Goal: Task Accomplishment & Management: Contribute content

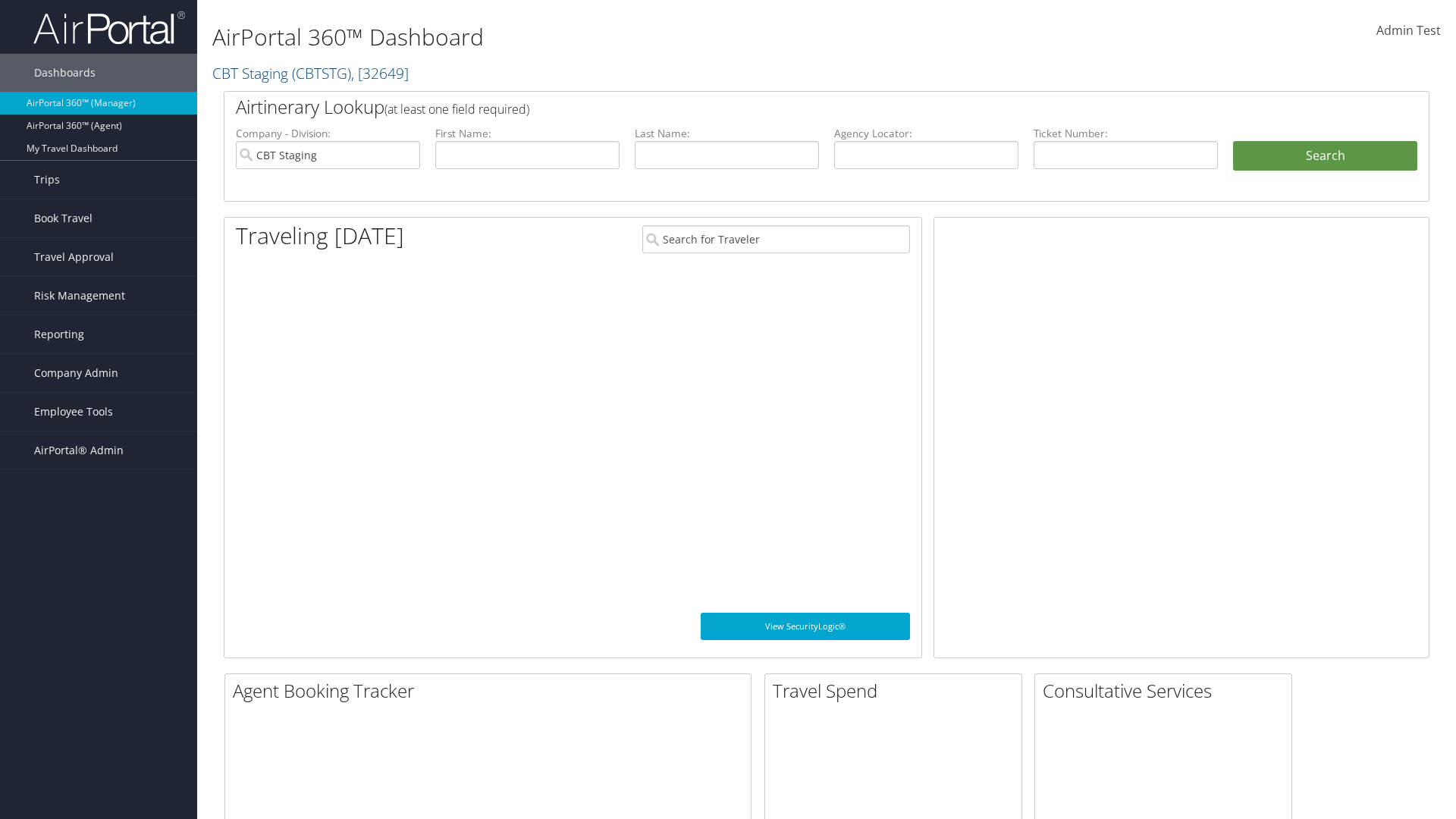
click at [99, 373] on span "Company Admin" at bounding box center [76, 374] width 84 height 38
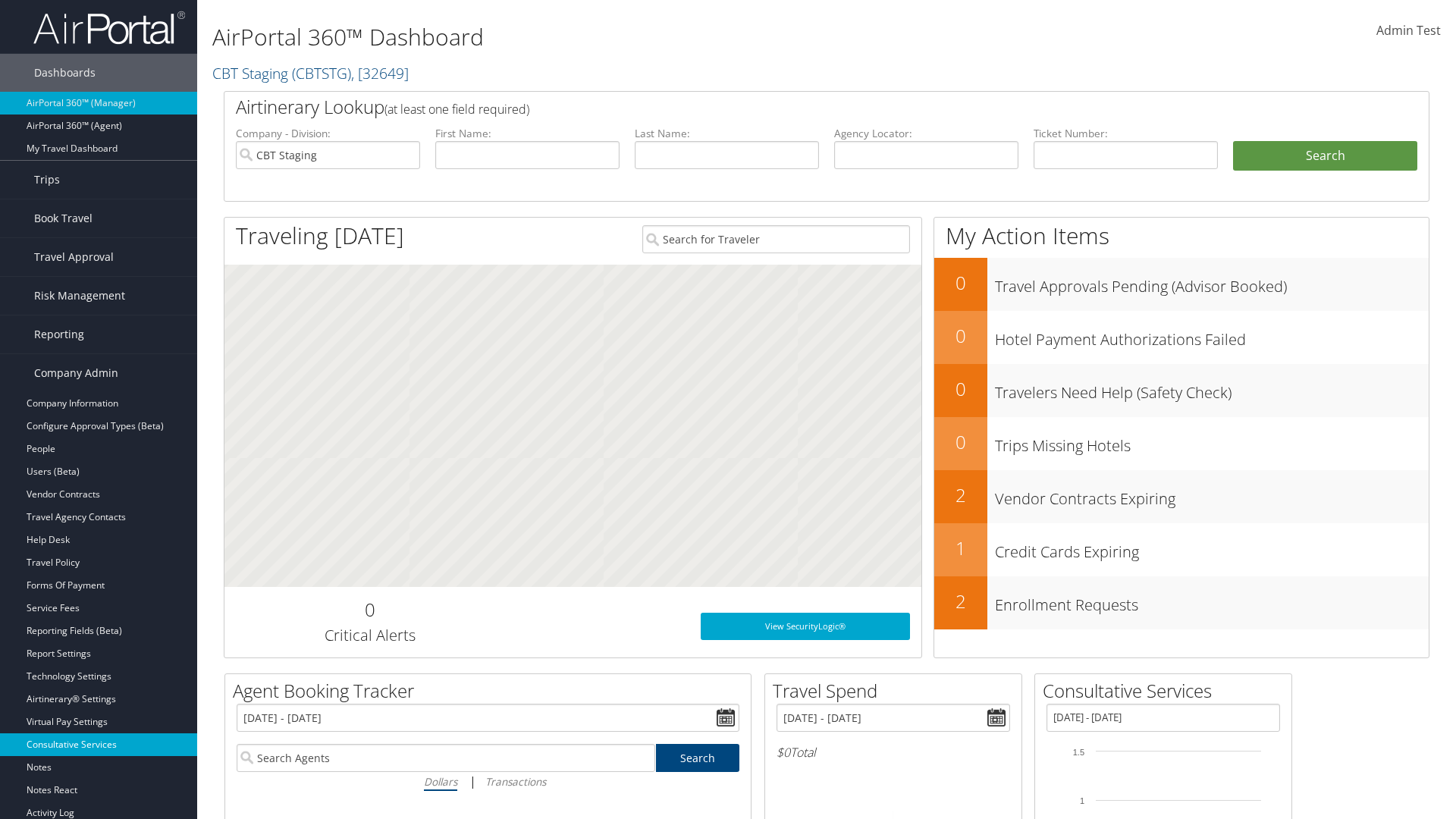
click at [99, 745] on link "Consultative Services" at bounding box center [99, 745] width 198 height 23
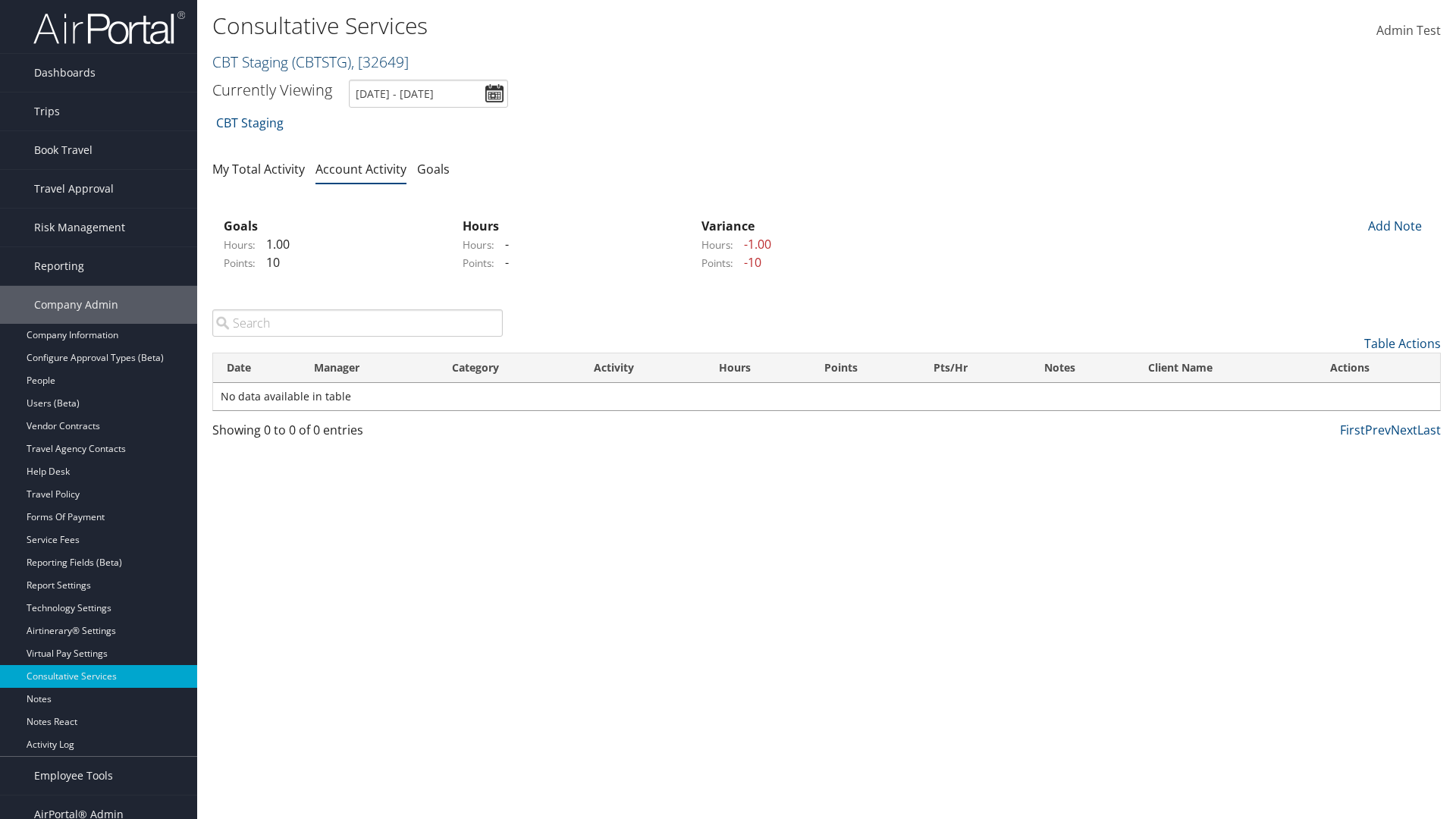
click at [250, 61] on link "CBT Staging ( CBTSTG ) , [ 32649 ]" at bounding box center [311, 62] width 197 height 21
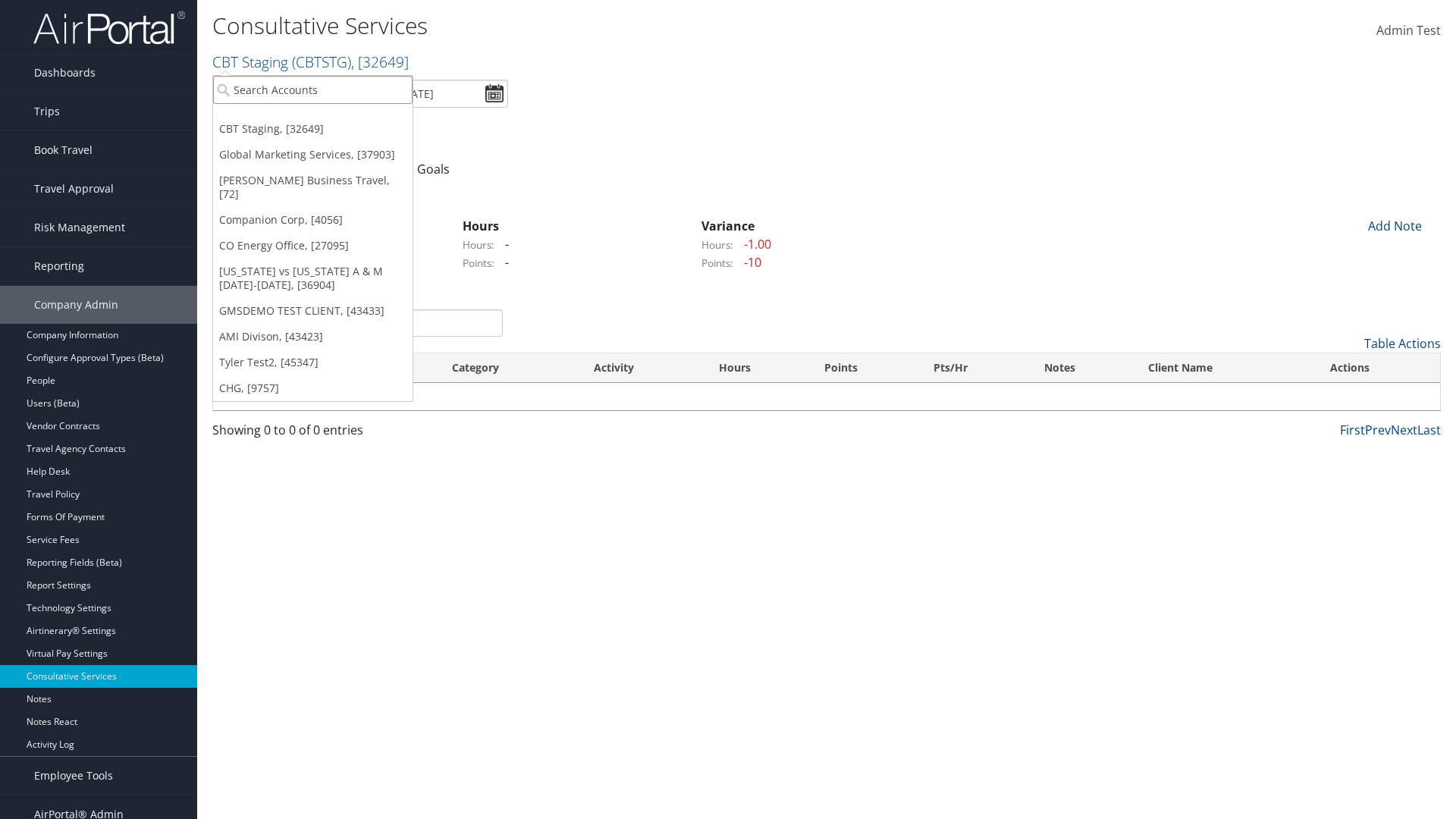
click at [312, 89] on input "search" at bounding box center [313, 89] width 199 height 28
type input "CBTSTG"
click at [312, 118] on div "CBT Staging (CBTSTG), [32649]" at bounding box center [312, 117] width 216 height 14
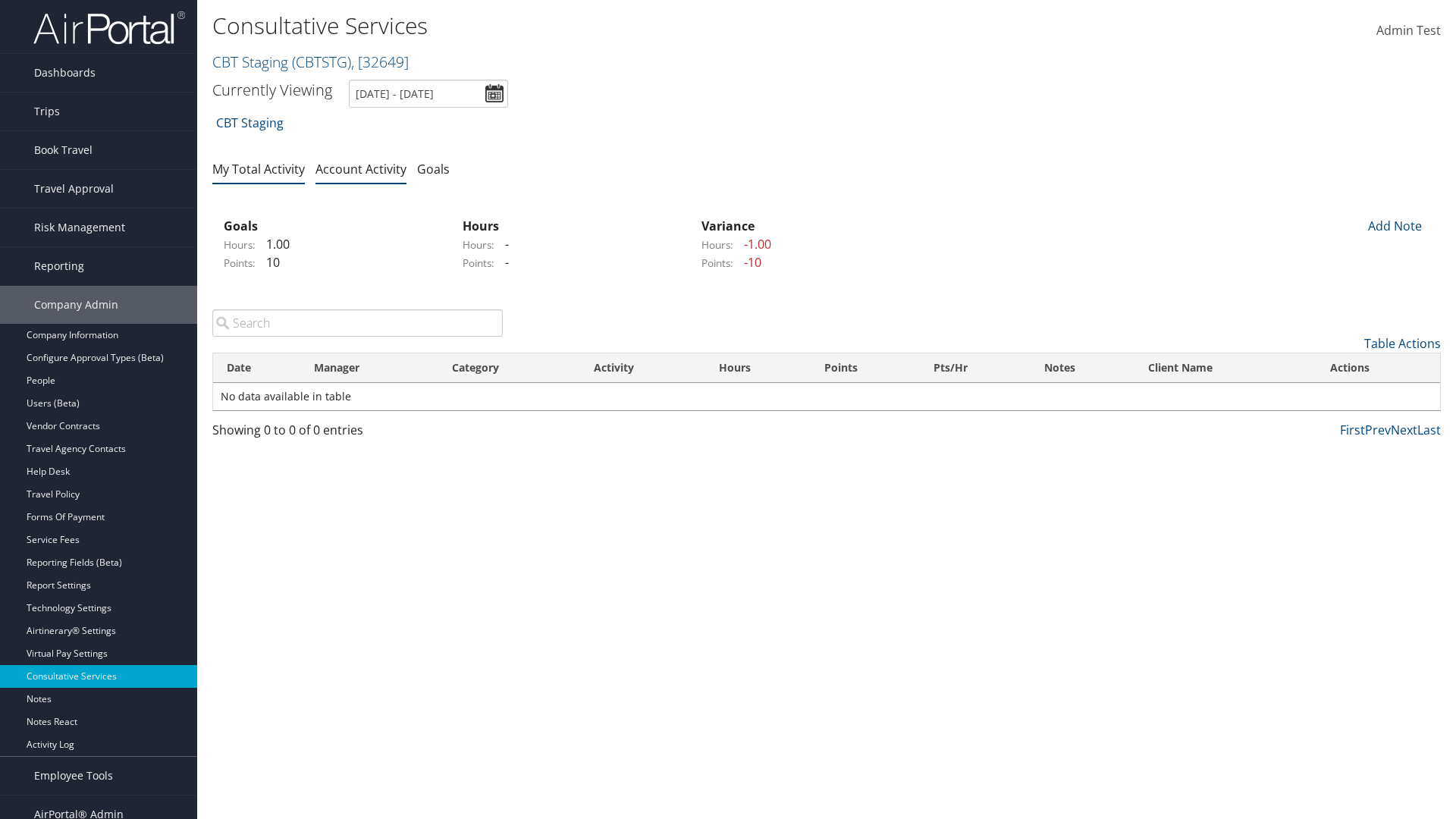
click at [259, 168] on link "My Total Activity" at bounding box center [259, 169] width 92 height 17
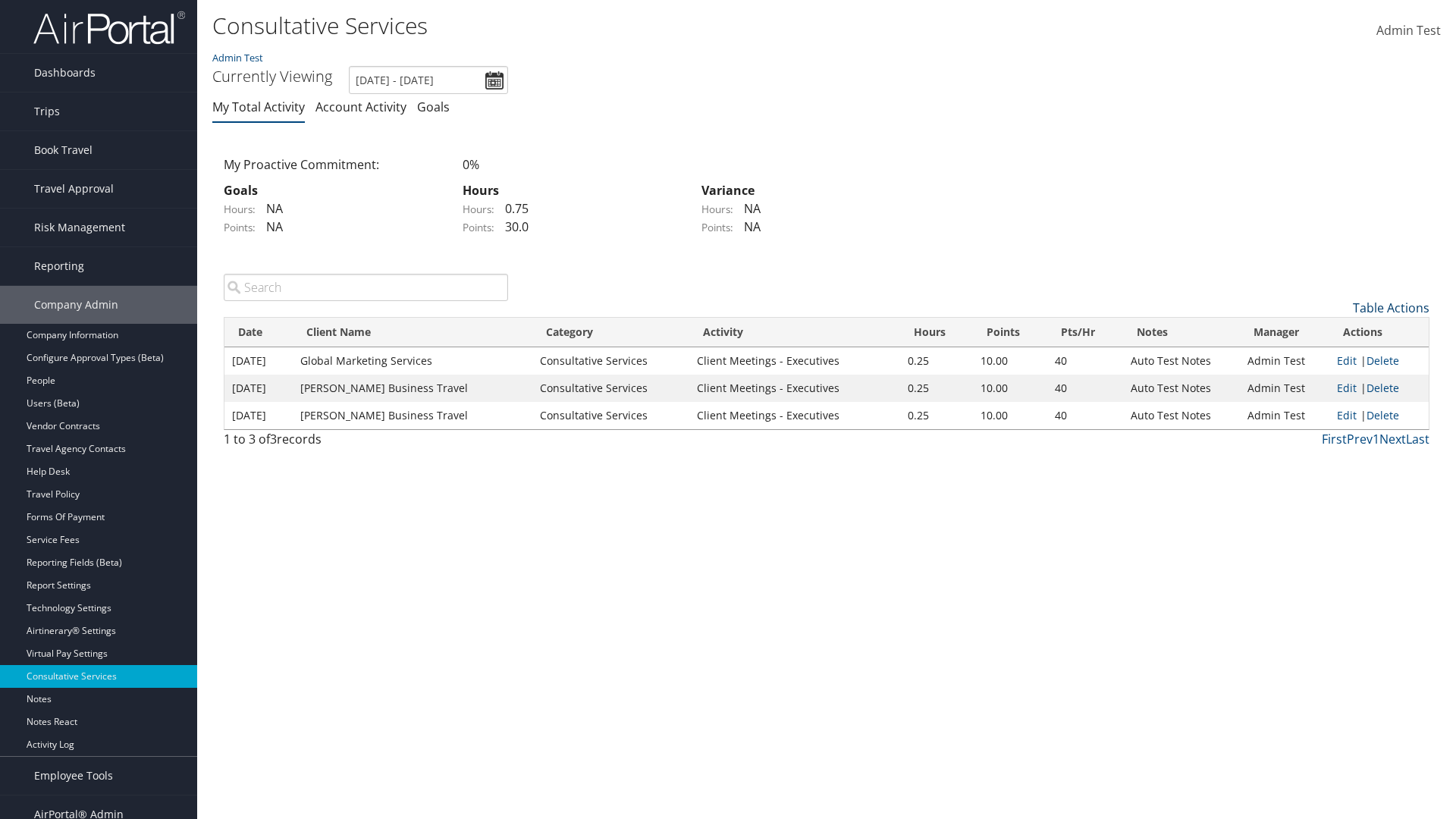
click at [1391, 308] on link "Table Actions" at bounding box center [1391, 308] width 76 height 17
click at [1329, 331] on link "New Record" at bounding box center [1329, 331] width 199 height 25
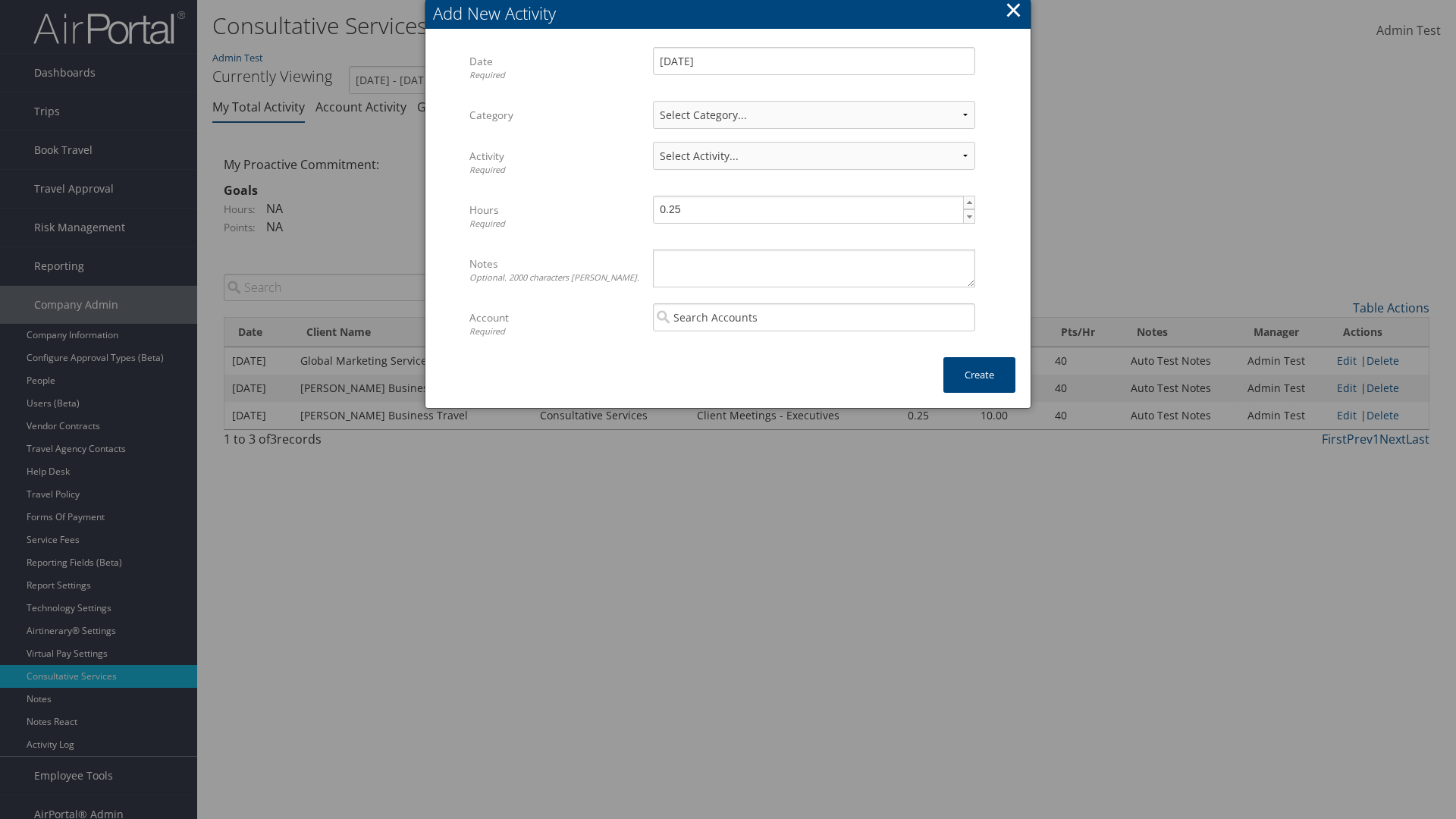
select select "1"
click at [814, 268] on textarea "Notes Optional. 2000 characters [PERSON_NAME]." at bounding box center [814, 268] width 323 height 38
type textarea "A"
select select "227-1"
type textarea "Automation notes for activity"
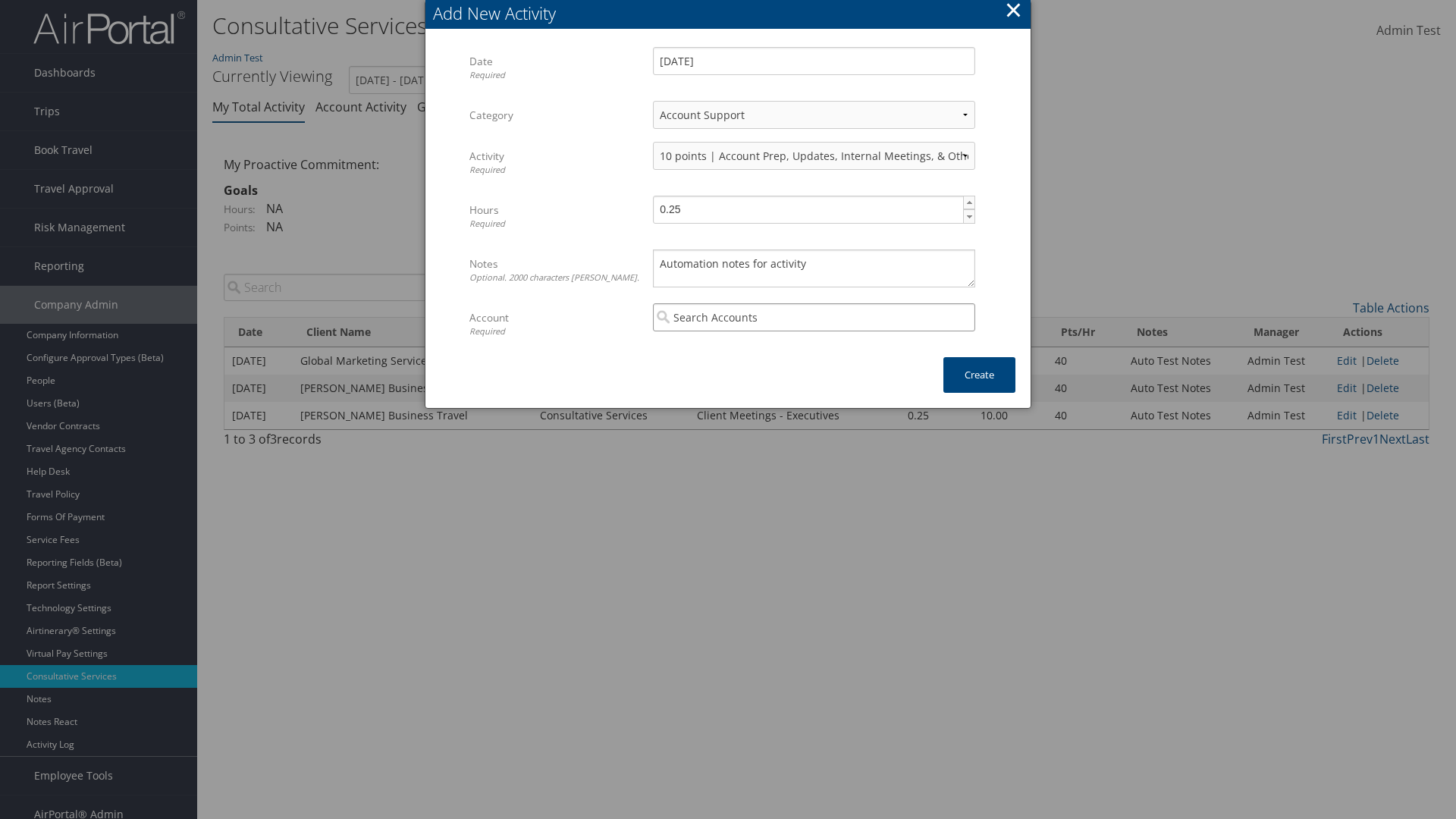
click at [814, 317] on input "search" at bounding box center [814, 317] width 323 height 28
click at [814, 346] on div "CBT Staging (CBTSTG)" at bounding box center [814, 346] width 316 height 15
type input "CBT Staging"
click at [979, 374] on button "Create" at bounding box center [979, 374] width 72 height 36
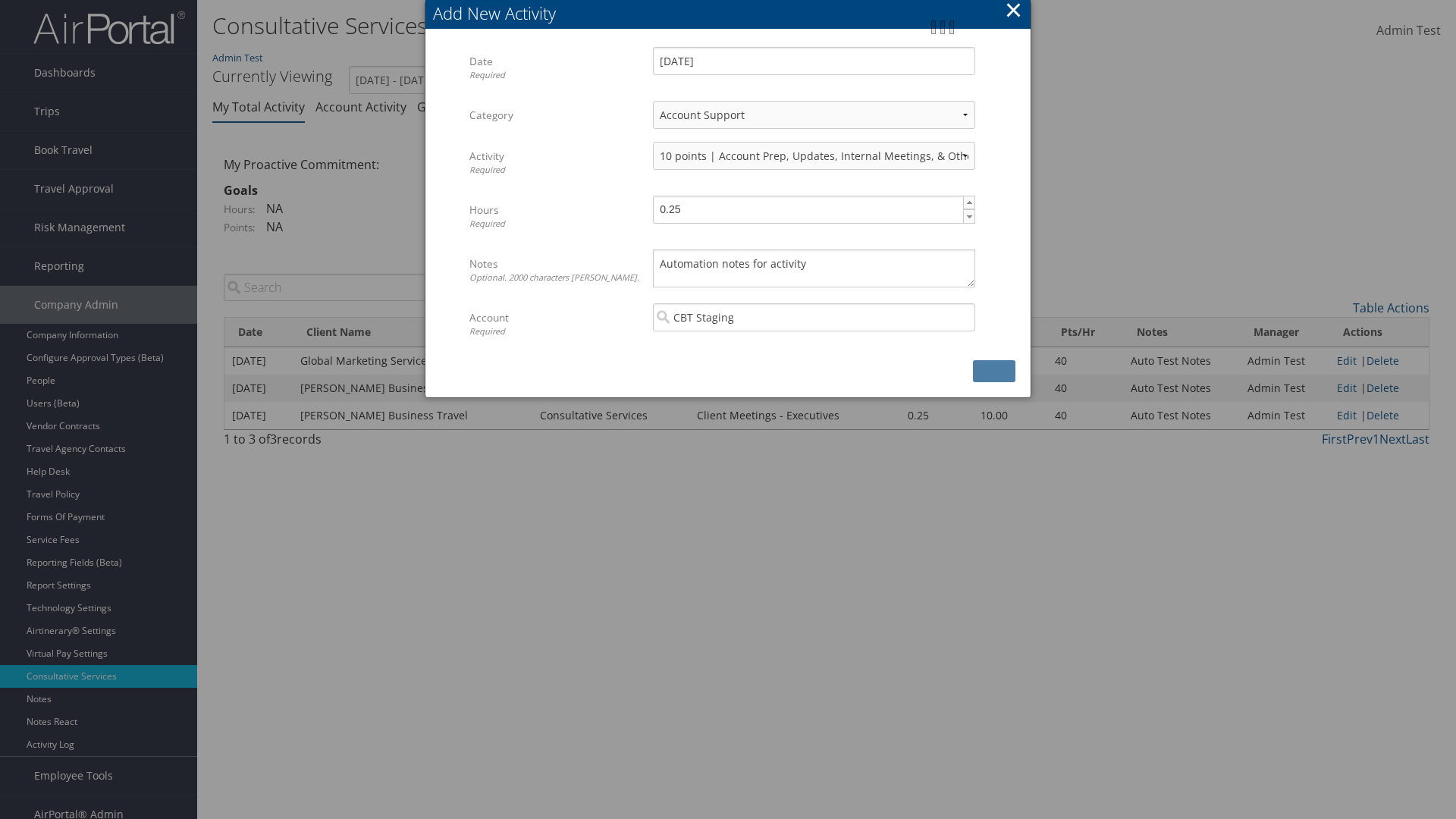
scroll to position [15, 0]
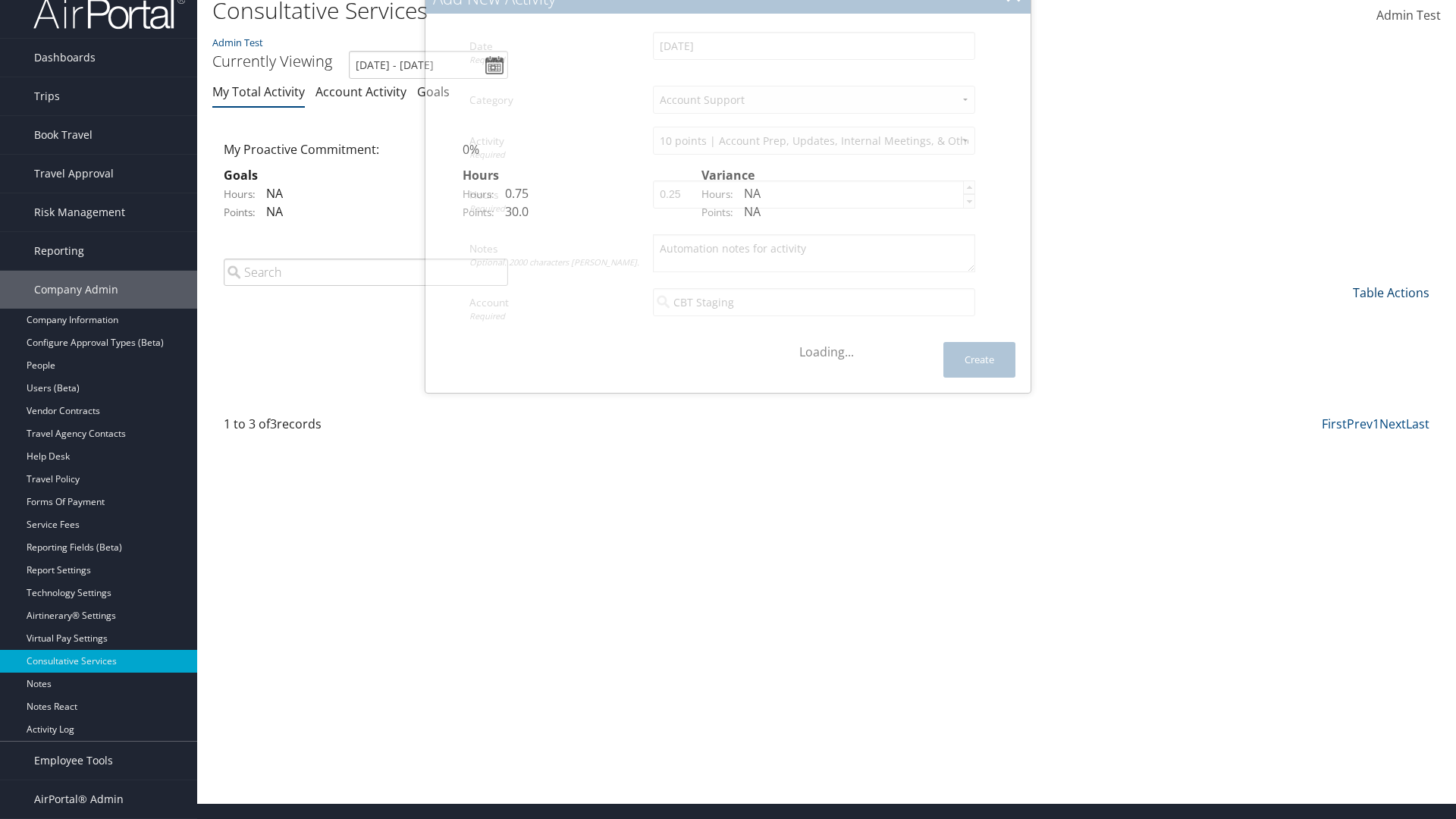
click at [1391, 301] on link "Table Actions" at bounding box center [1391, 292] width 76 height 17
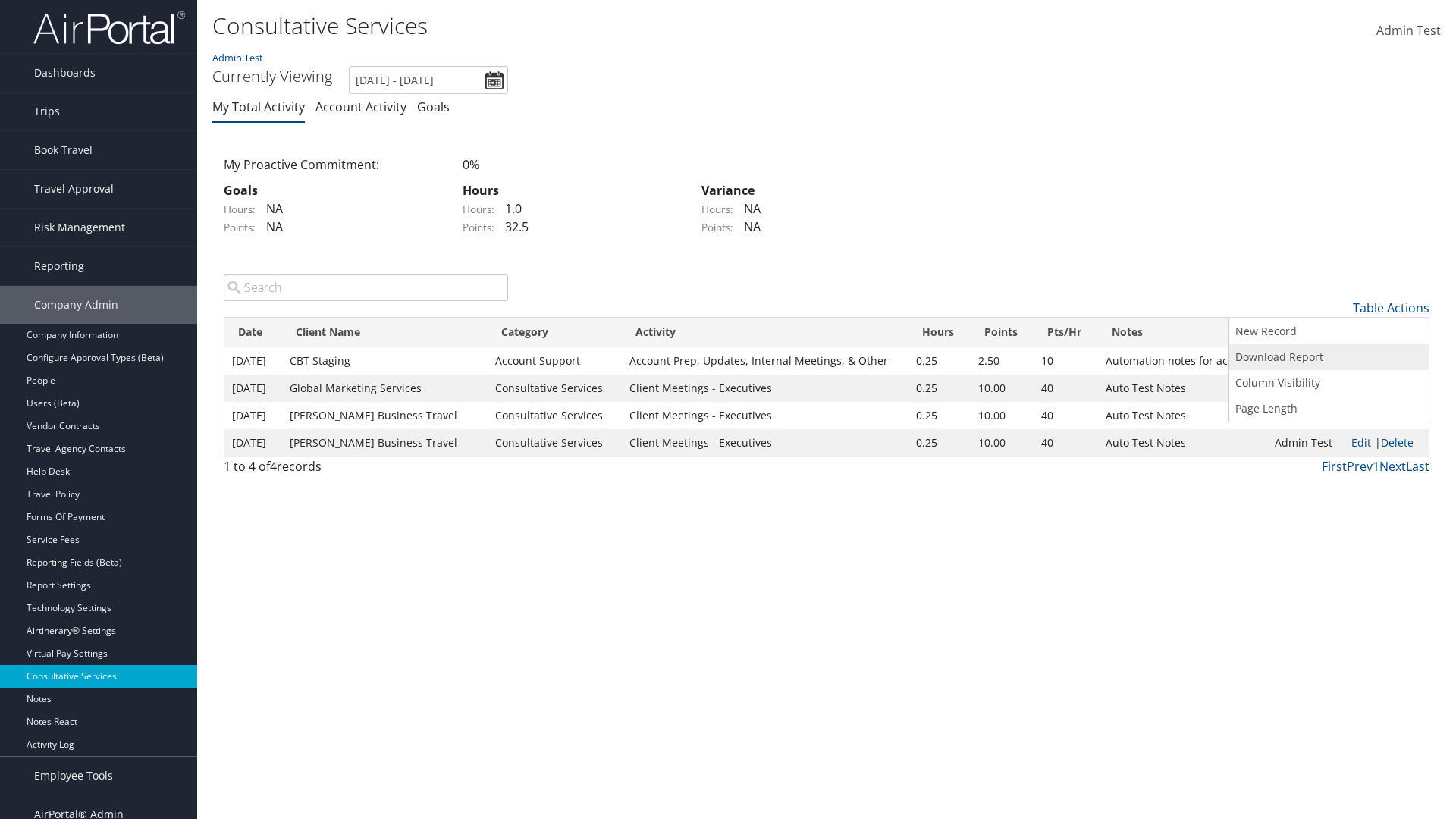
click at [1329, 356] on link "Download Report" at bounding box center [1329, 357] width 199 height 25
click at [1391, 308] on link "Table Actions" at bounding box center [1391, 308] width 76 height 17
click at [1329, 382] on link "Column Visibility" at bounding box center [1329, 383] width 199 height 25
click at [1329, 332] on link "Date" at bounding box center [1329, 333] width 199 height 25
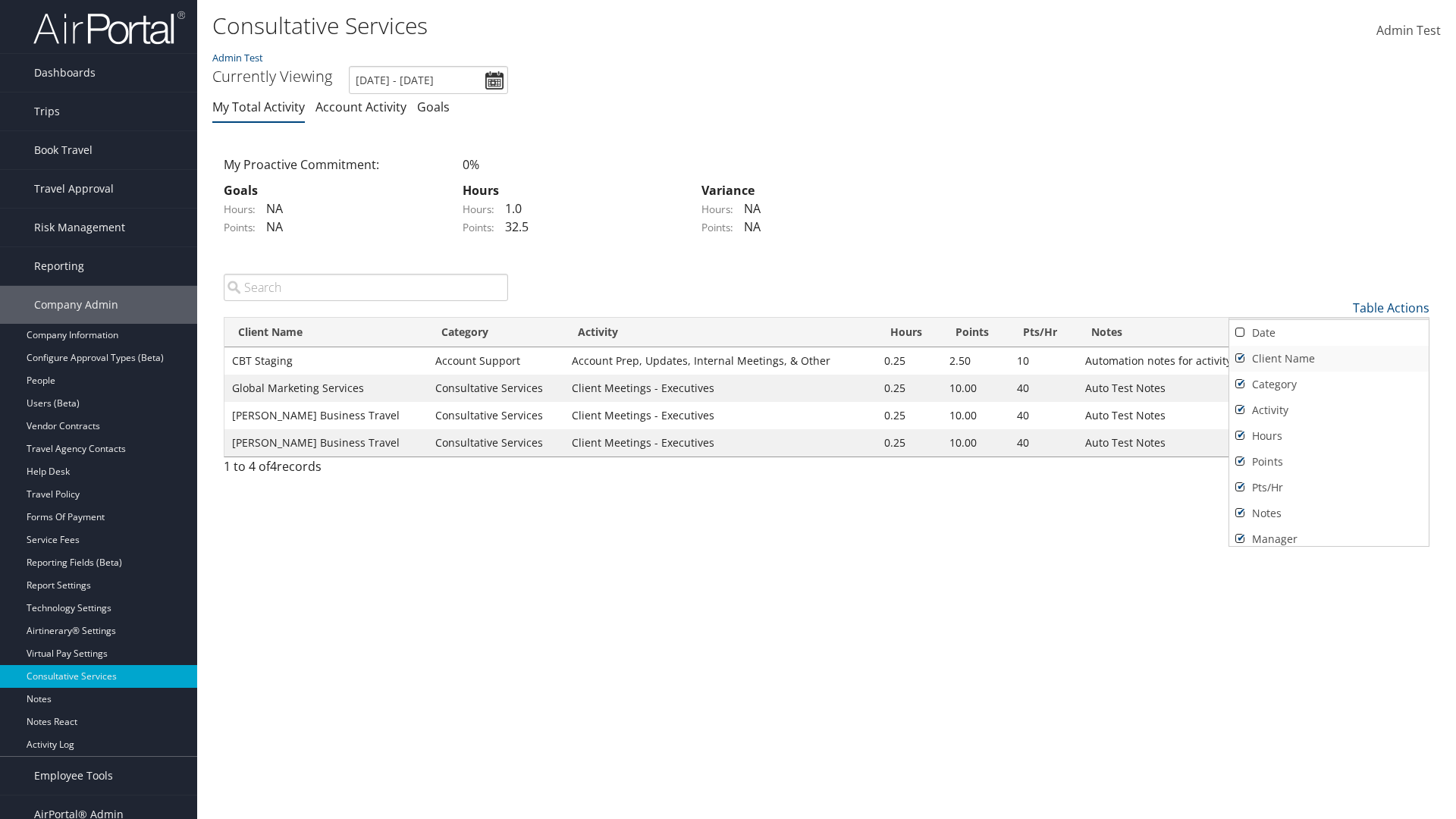
click at [1329, 358] on link "Client Name" at bounding box center [1329, 359] width 199 height 25
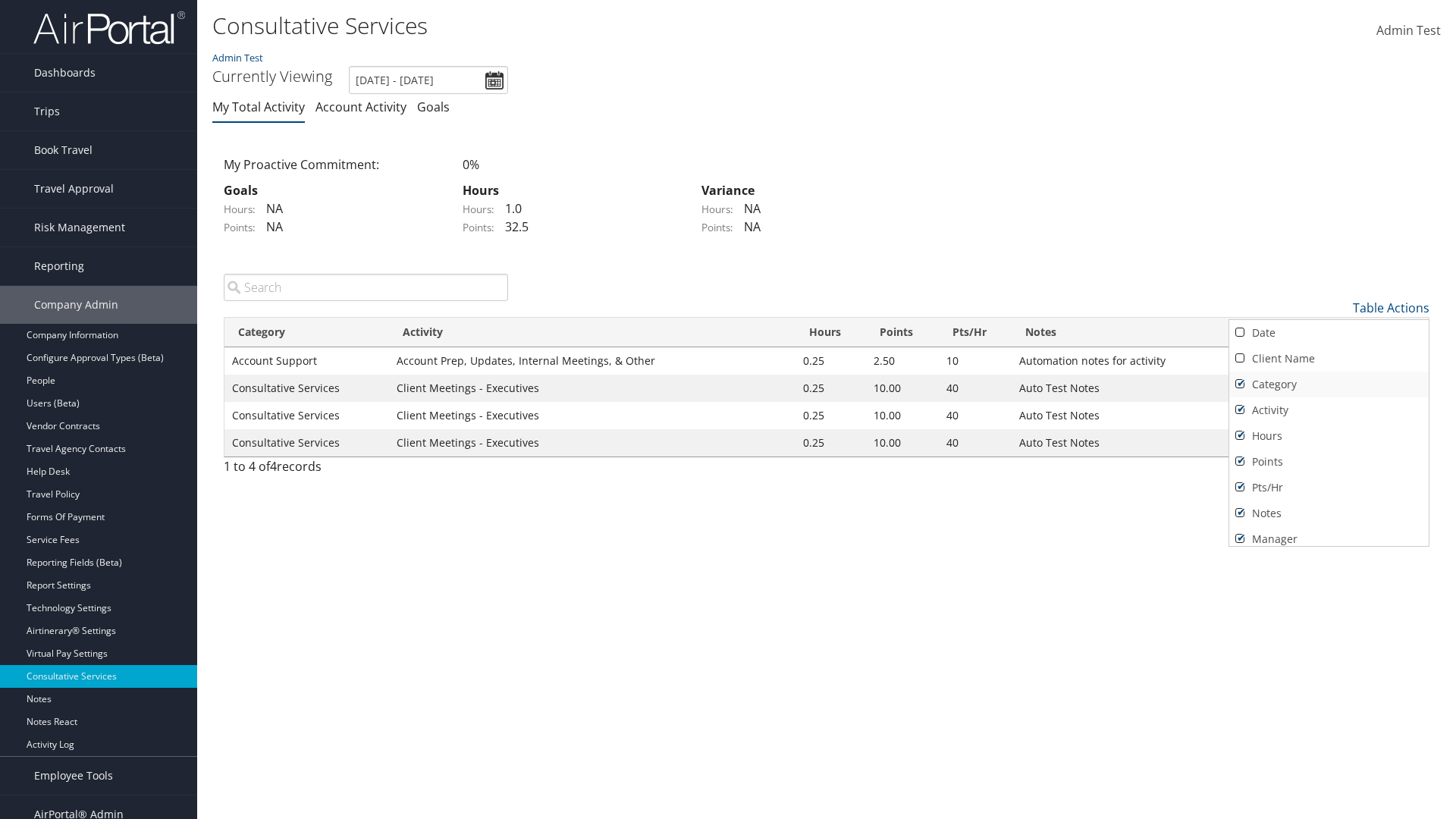
click at [1329, 384] on link "Category" at bounding box center [1329, 384] width 199 height 25
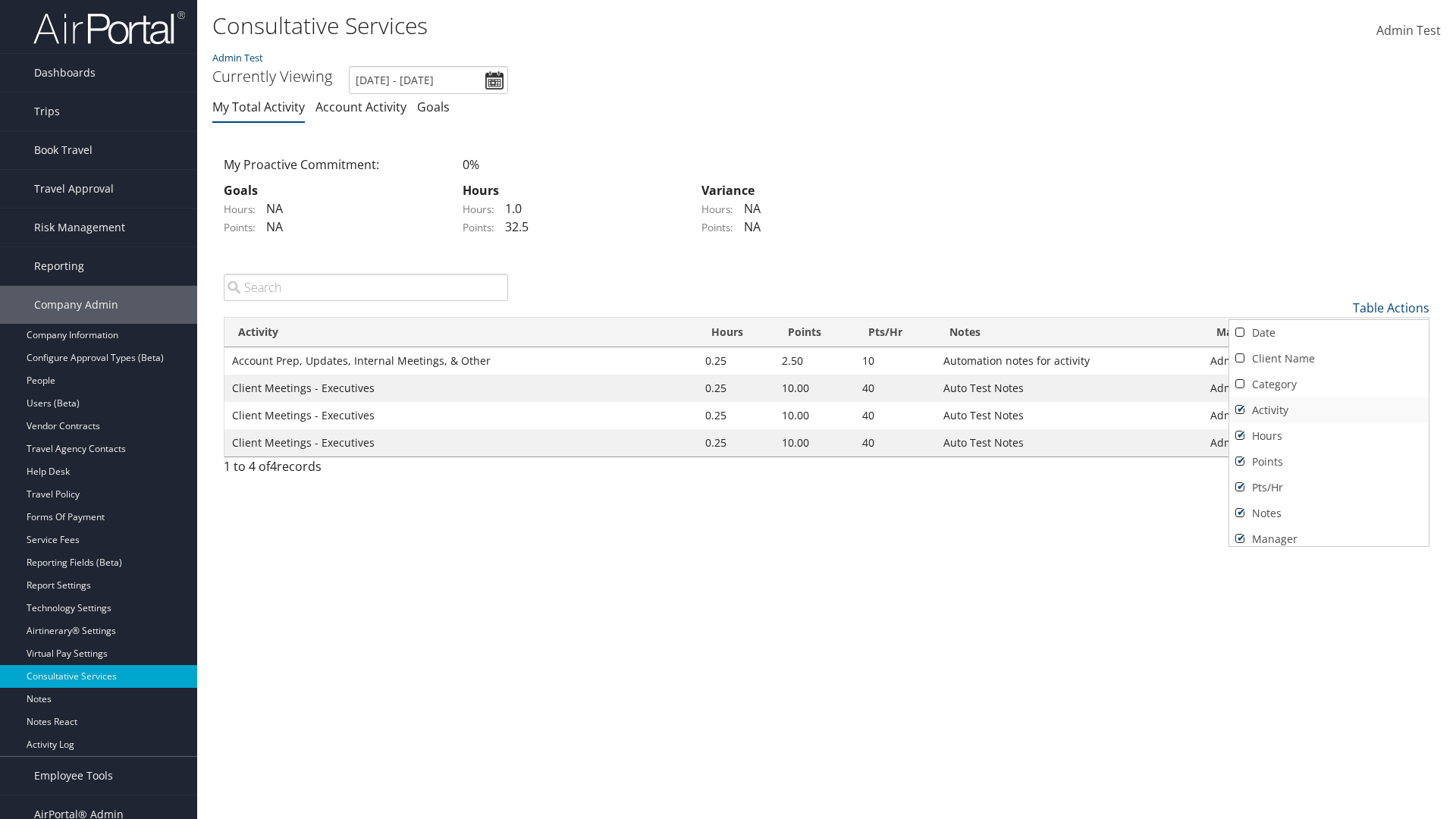
click at [1329, 410] on link "Activity" at bounding box center [1329, 410] width 199 height 25
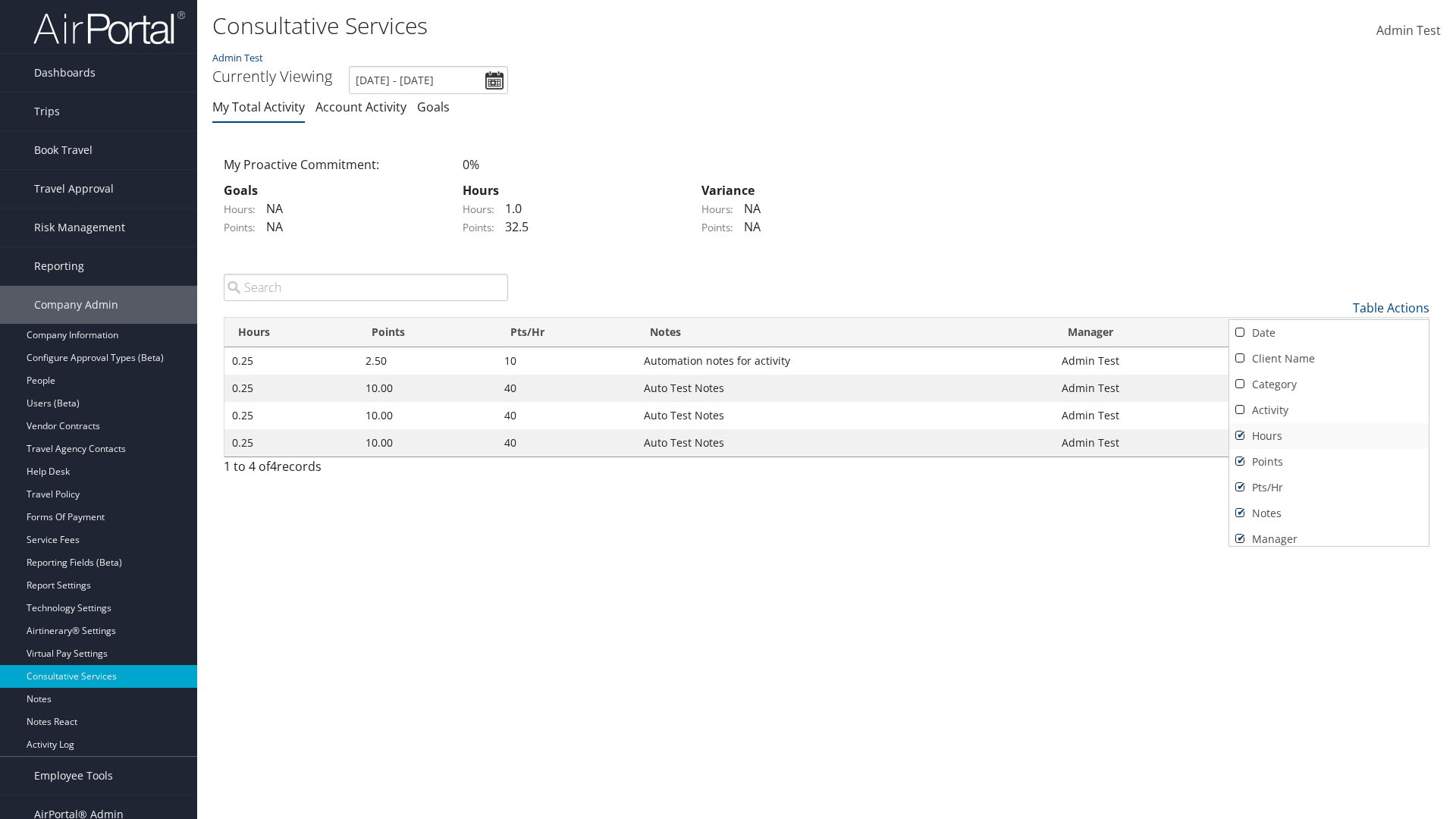
click at [1329, 435] on link "Hours" at bounding box center [1329, 436] width 199 height 25
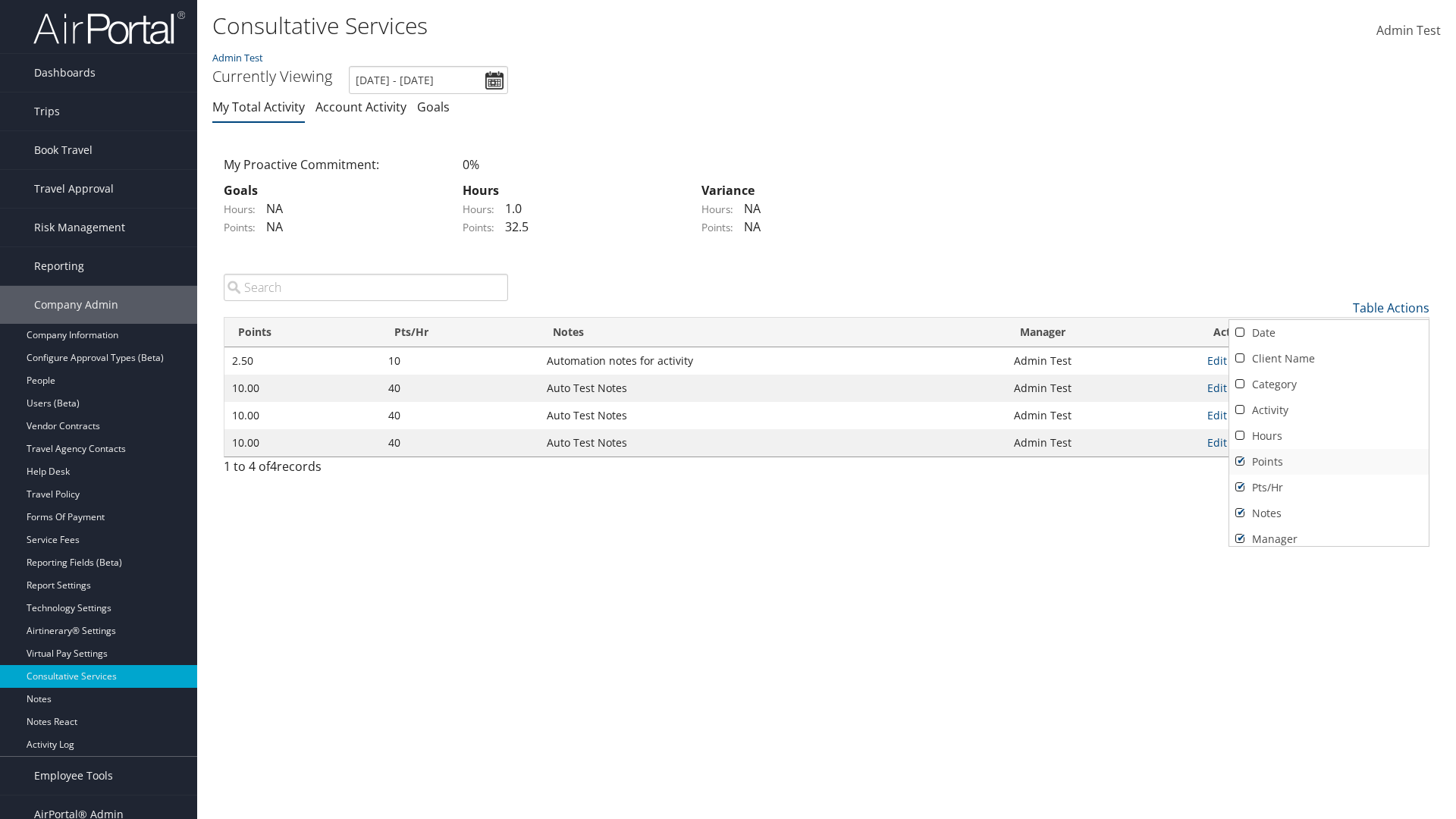
click at [1329, 461] on link "Points" at bounding box center [1329, 462] width 199 height 25
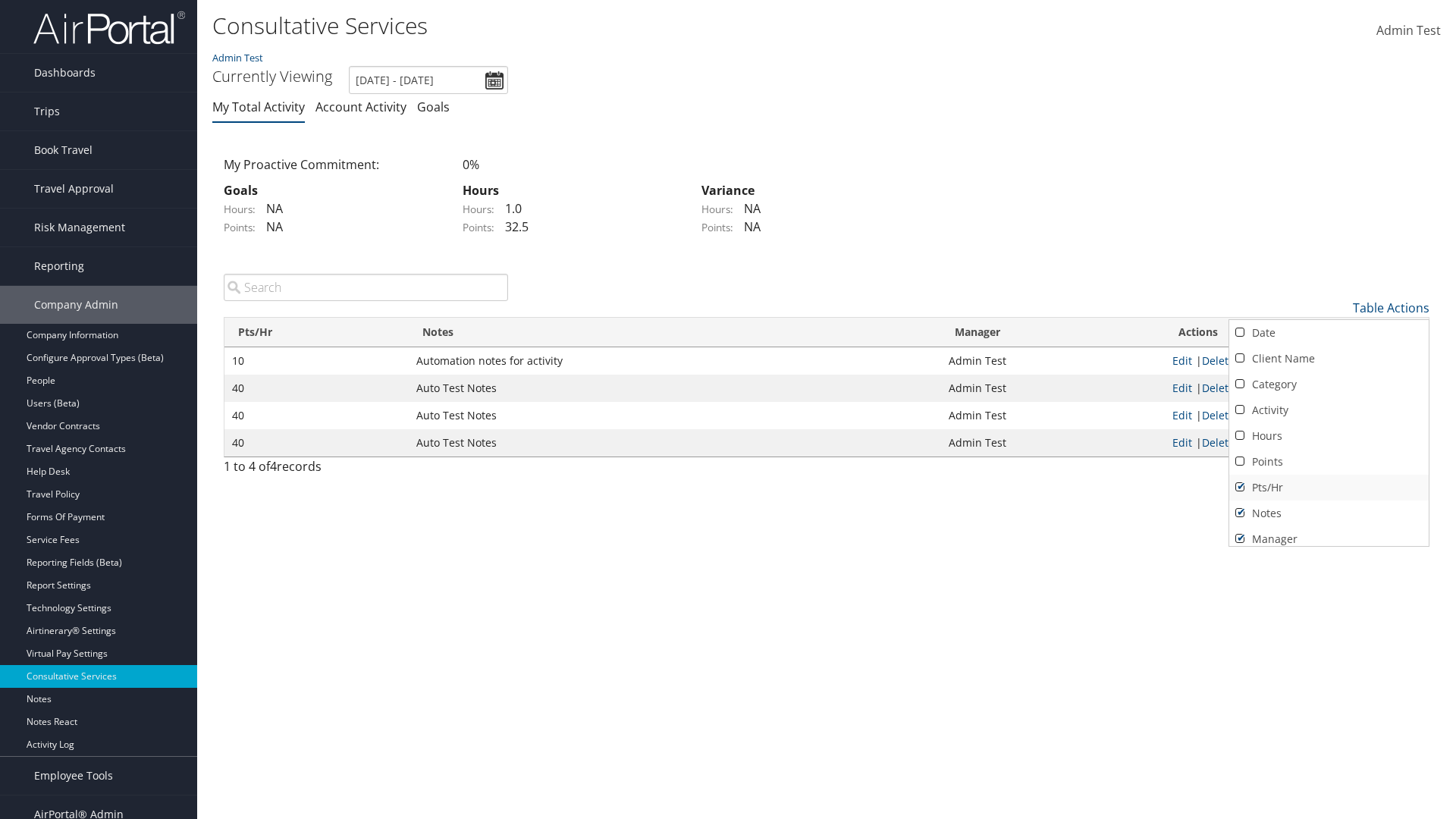
click at [1329, 487] on link "Pts/Hr" at bounding box center [1329, 488] width 199 height 25
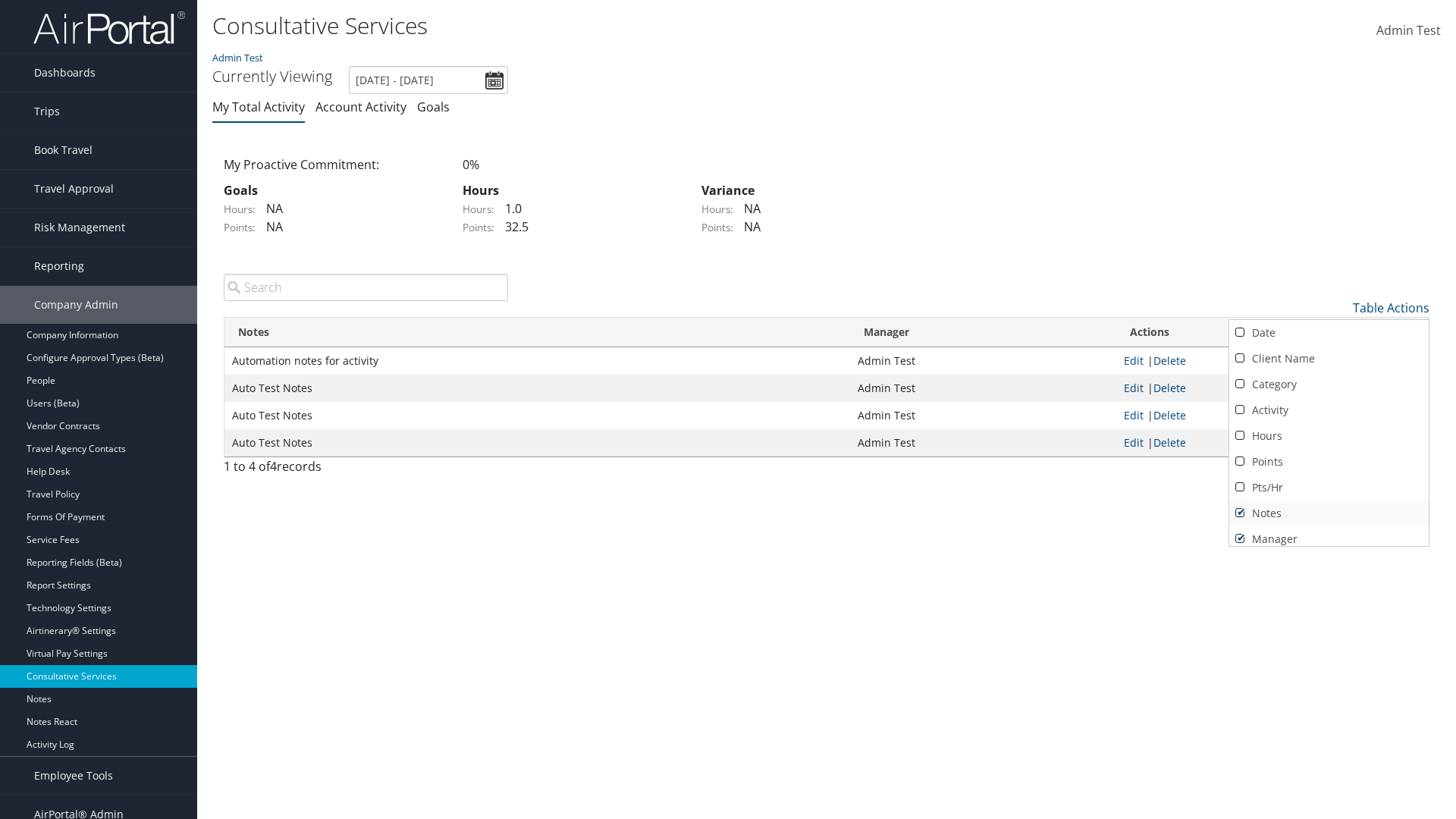
click at [1329, 513] on link "Notes" at bounding box center [1329, 513] width 199 height 25
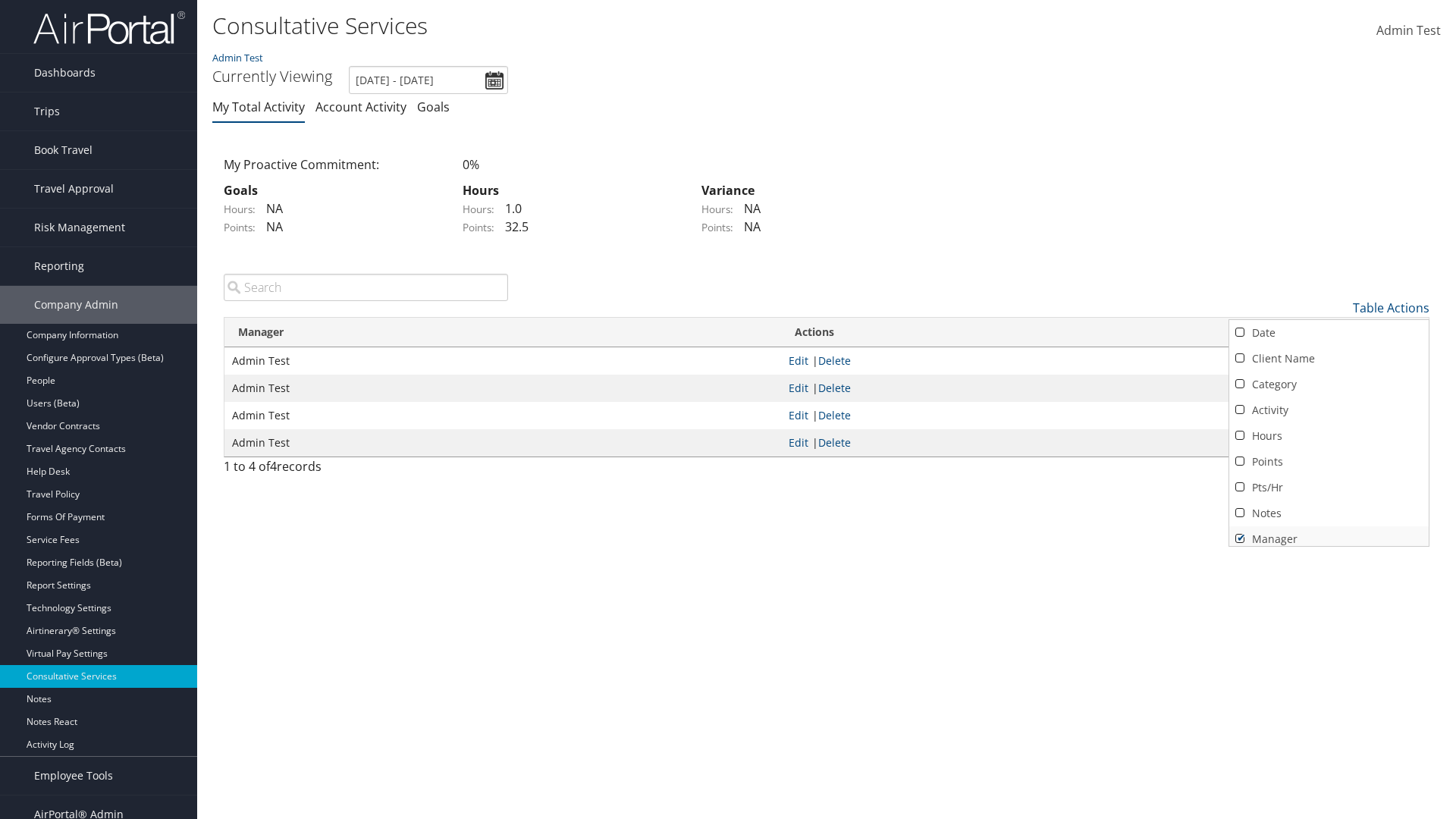
scroll to position [6, 0]
click at [1329, 532] on link "Manager" at bounding box center [1329, 533] width 199 height 25
click at [728, 410] on div at bounding box center [728, 410] width 1456 height 819
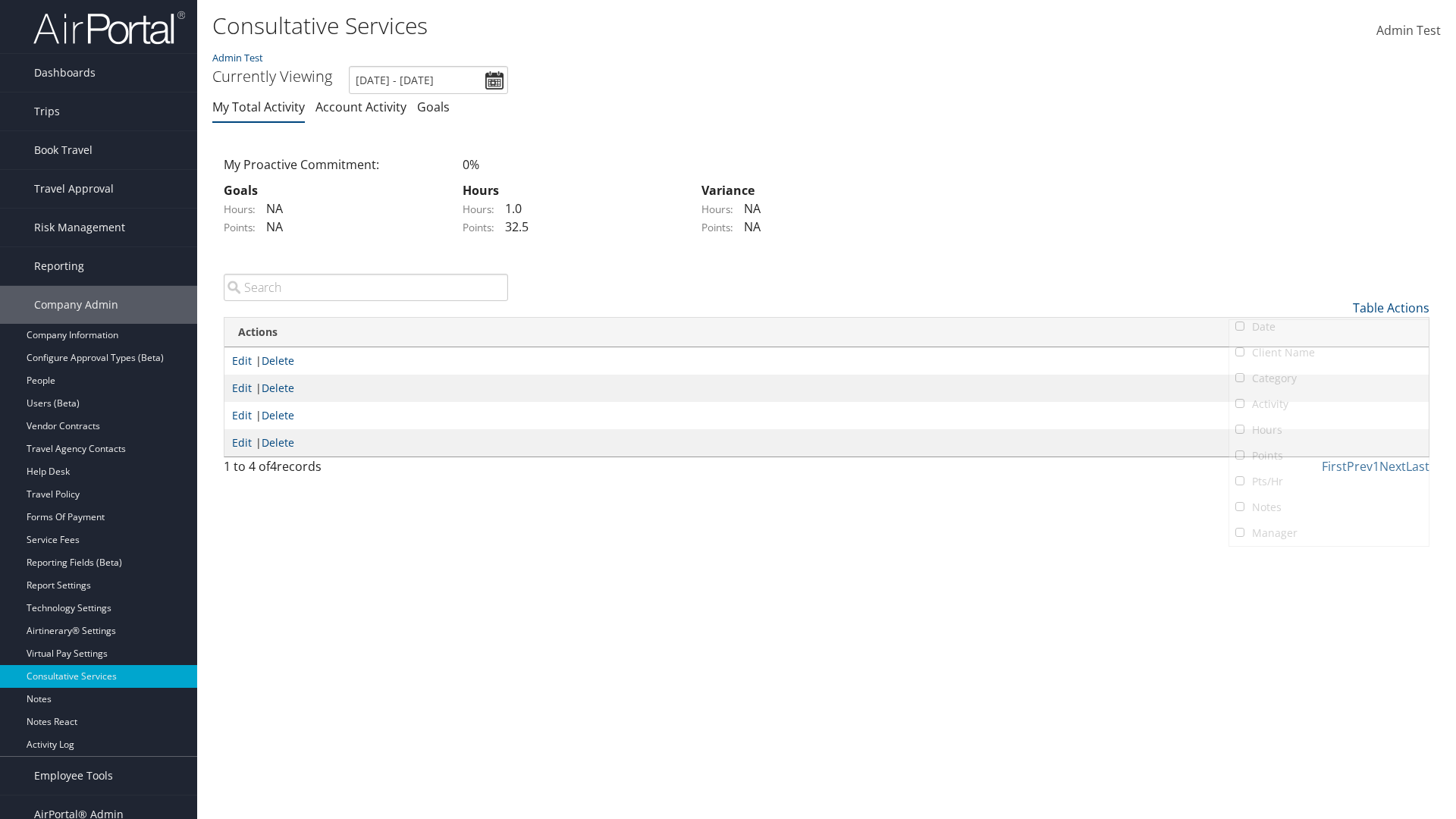
scroll to position [18, 0]
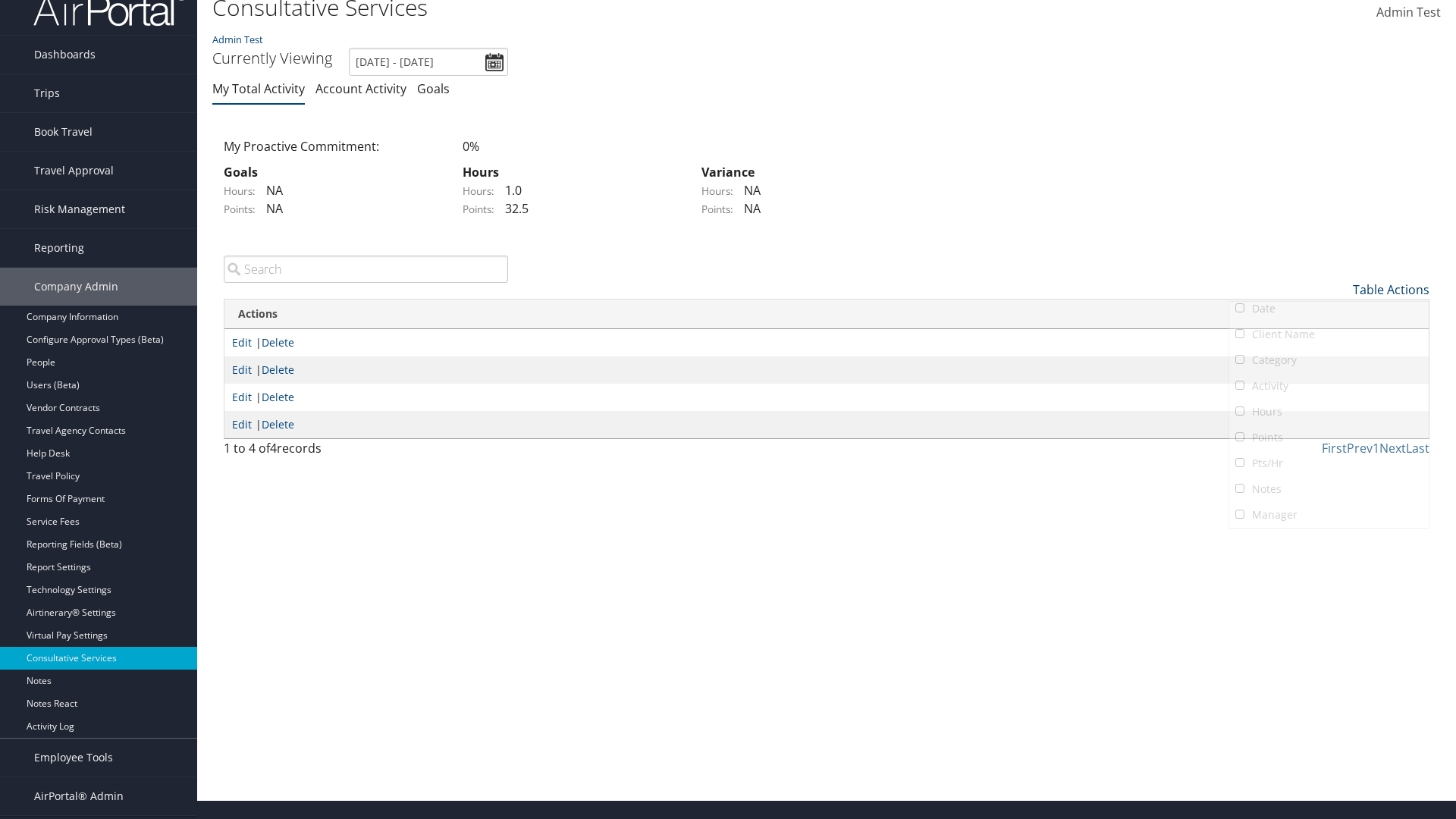
click at [1391, 289] on link "Table Actions" at bounding box center [1391, 289] width 76 height 17
click at [1329, 364] on link "Column Visibility" at bounding box center [1329, 365] width 199 height 25
click at [1329, 314] on link "Date" at bounding box center [1329, 315] width 199 height 25
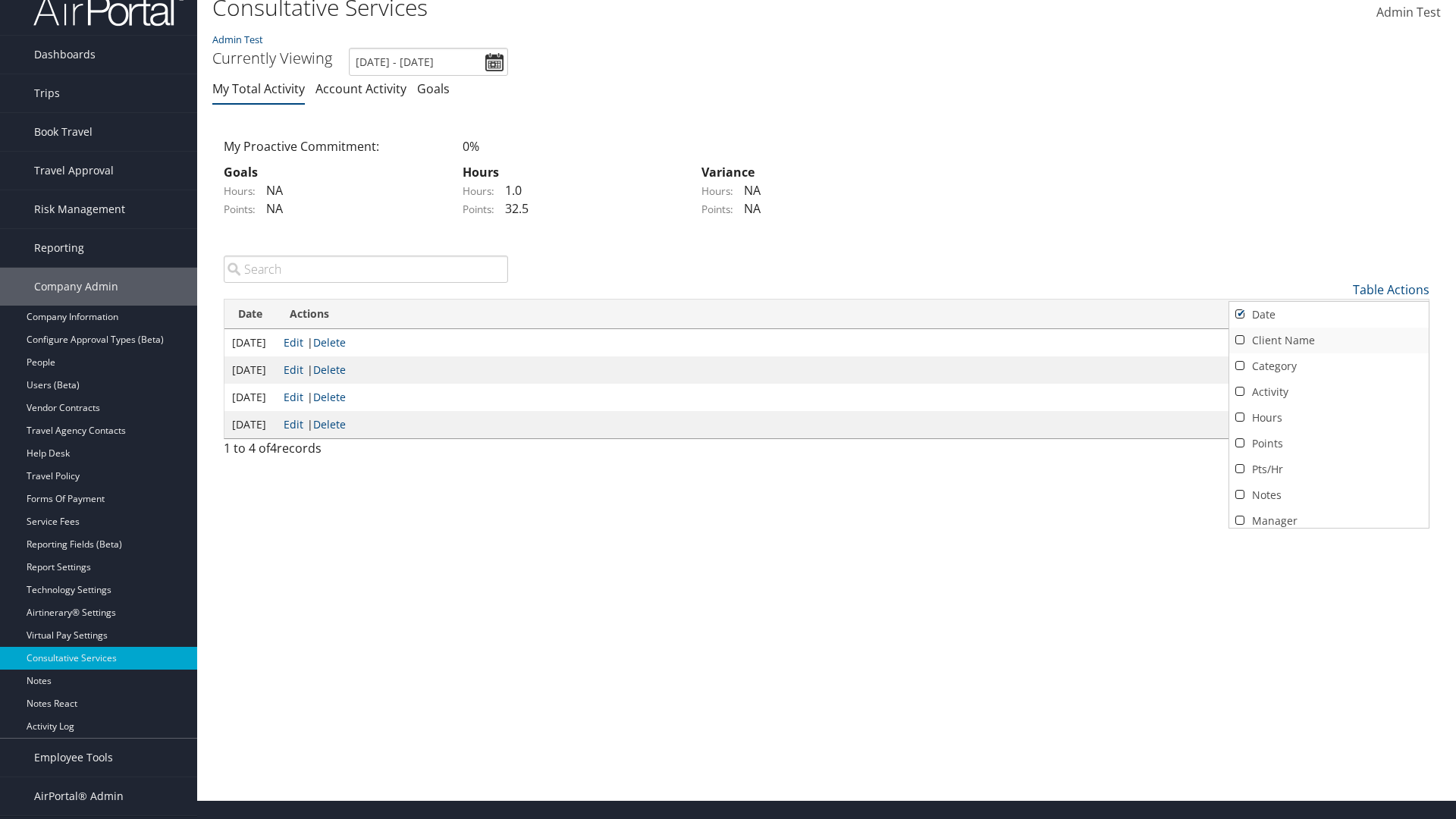
click at [1329, 340] on link "Client Name" at bounding box center [1329, 340] width 199 height 25
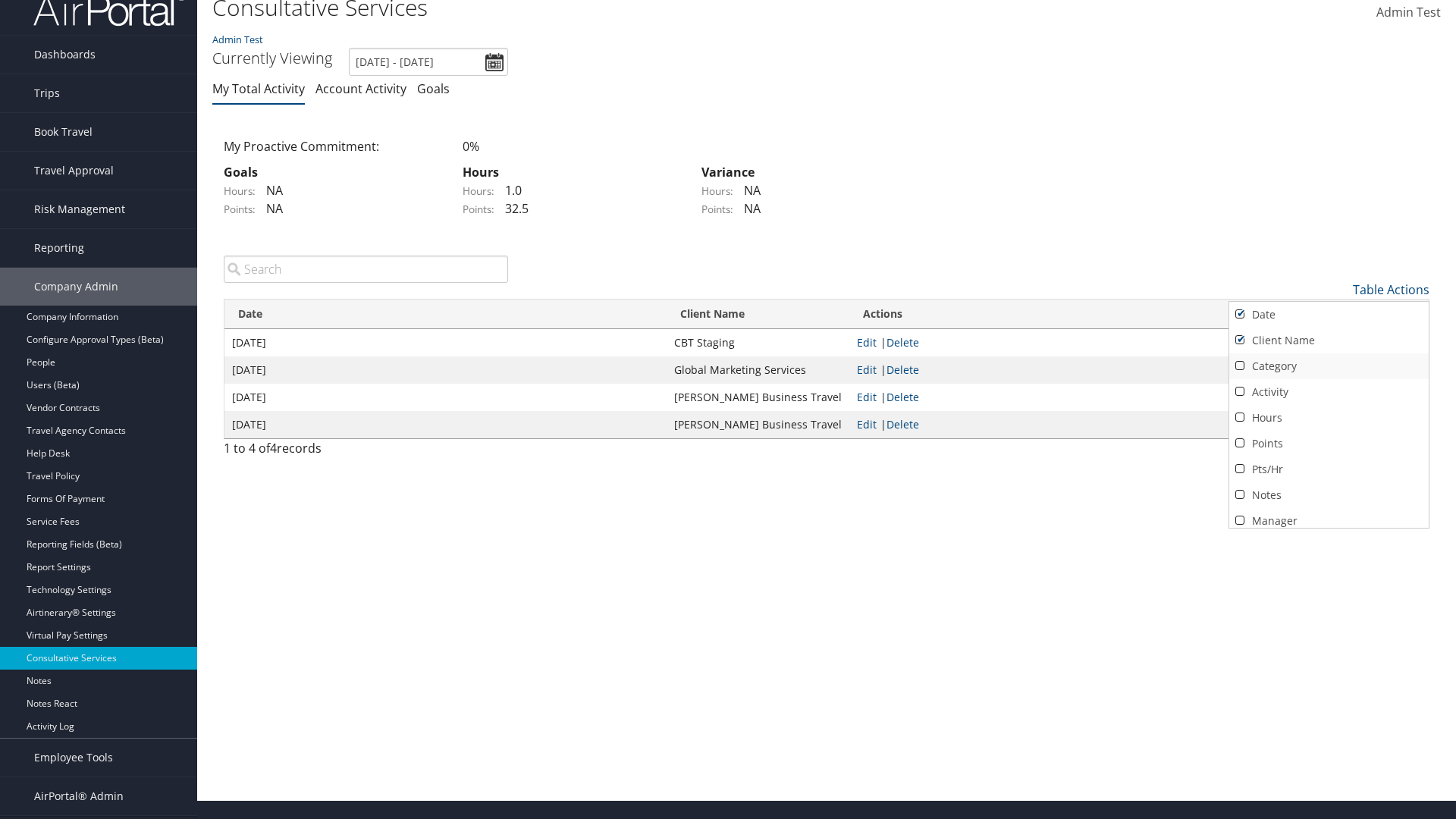
click at [1329, 366] on link "Category" at bounding box center [1329, 366] width 199 height 25
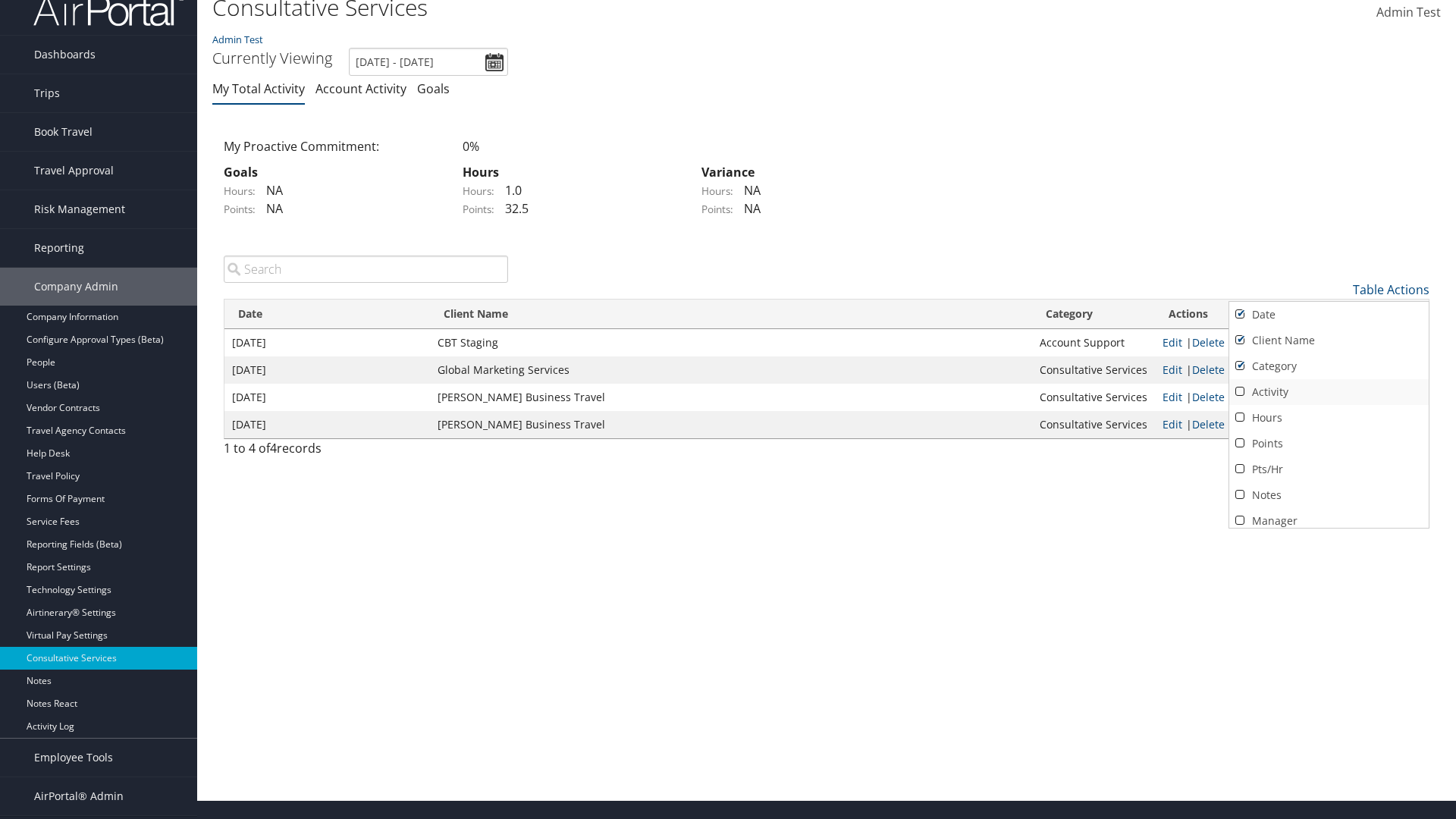
click at [1329, 391] on link "Activity" at bounding box center [1329, 392] width 199 height 25
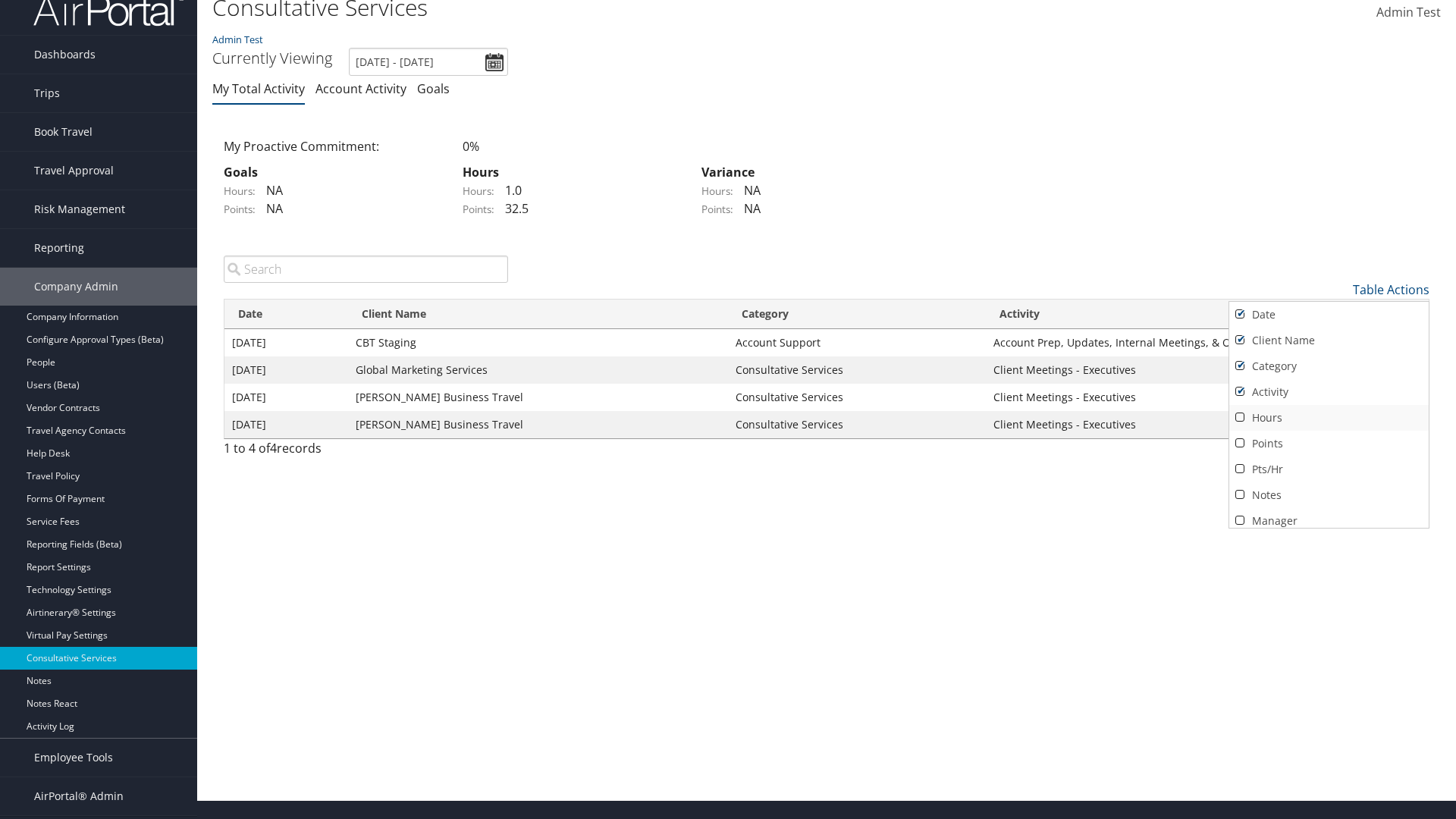
click at [1329, 417] on link "Hours" at bounding box center [1329, 417] width 199 height 25
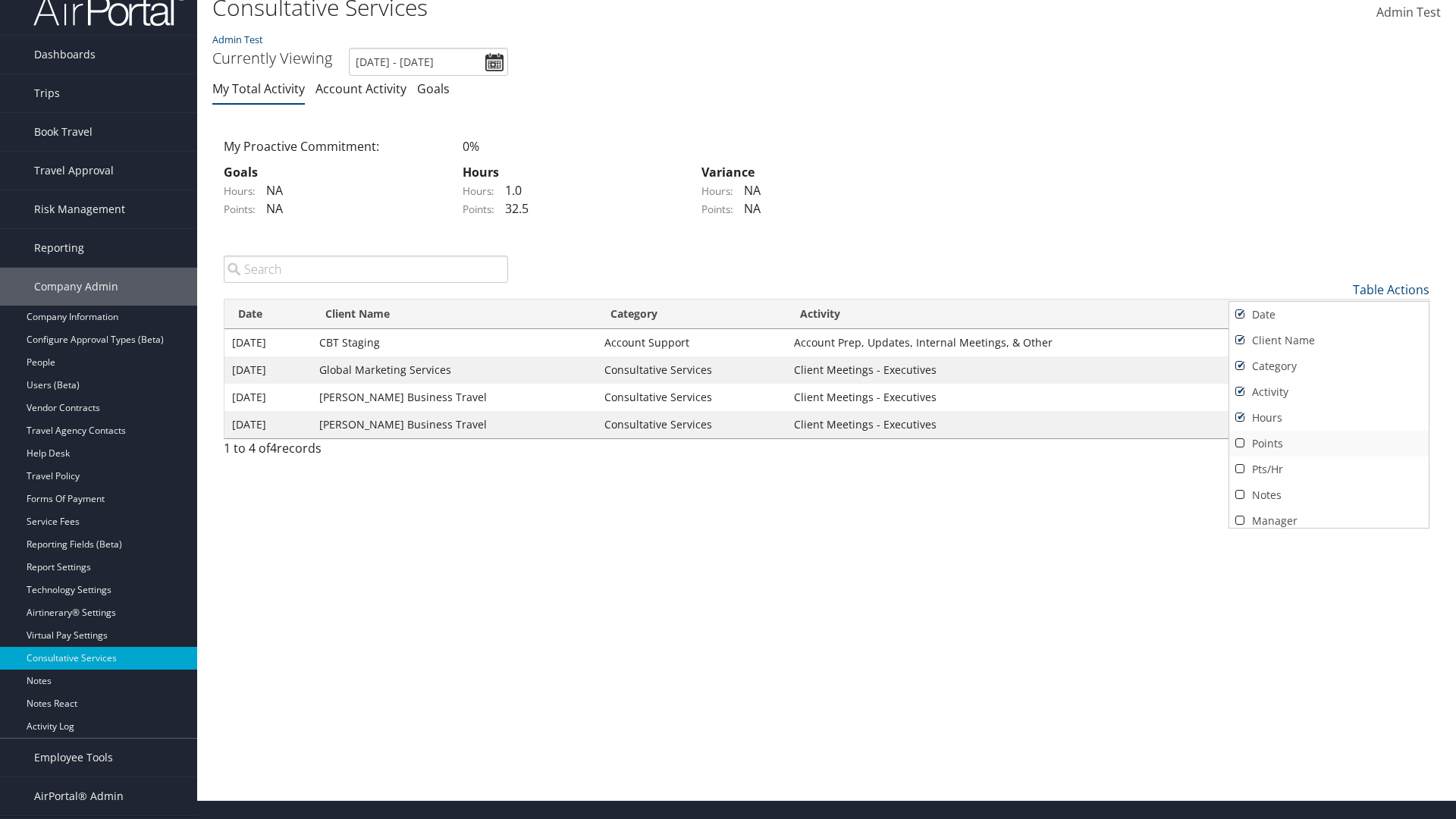
click at [1329, 443] on link "Points" at bounding box center [1329, 444] width 199 height 25
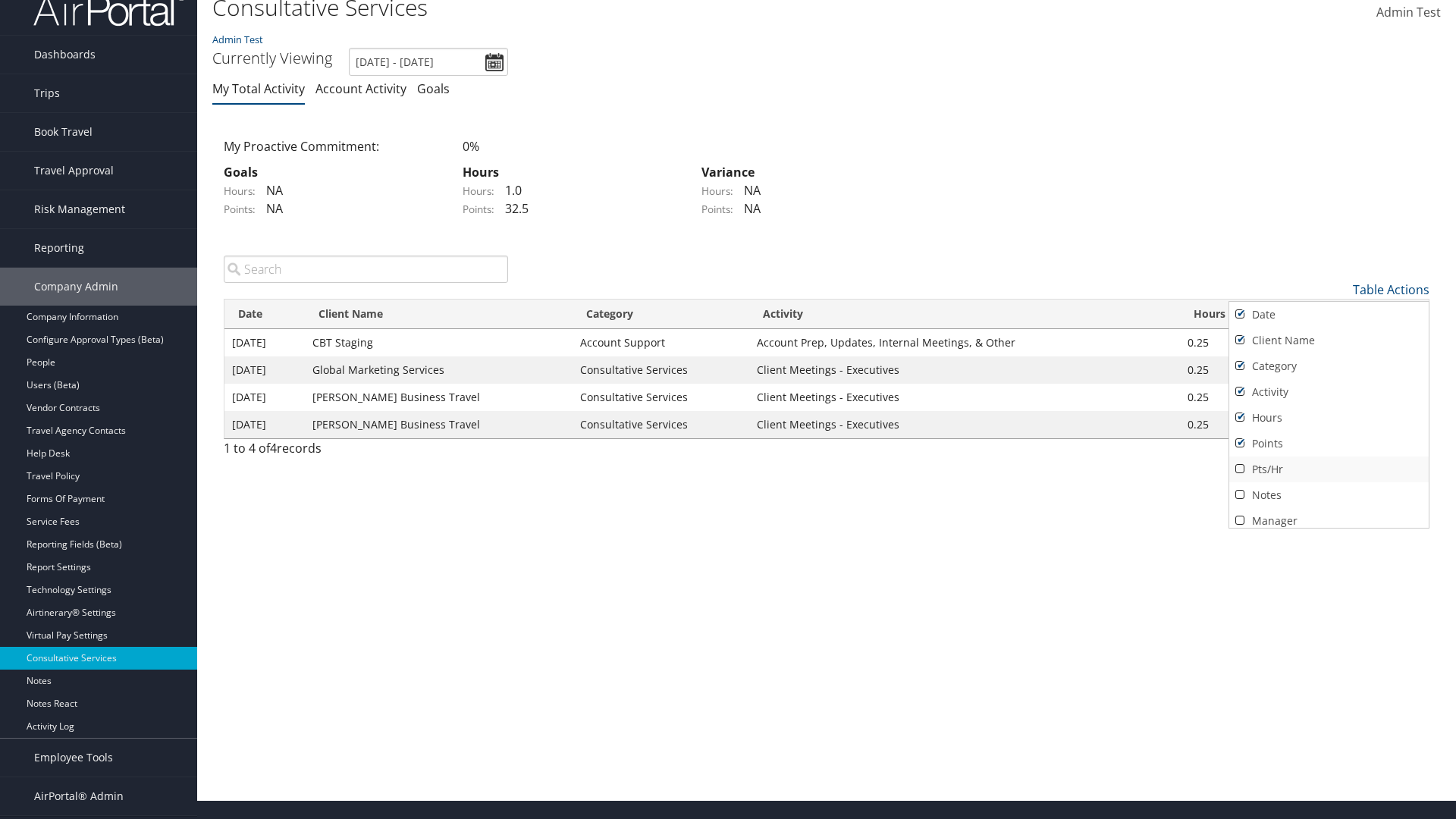
click at [1329, 468] on link "Pts/Hr" at bounding box center [1329, 469] width 199 height 25
click at [1329, 495] on link "Notes" at bounding box center [1329, 495] width 199 height 25
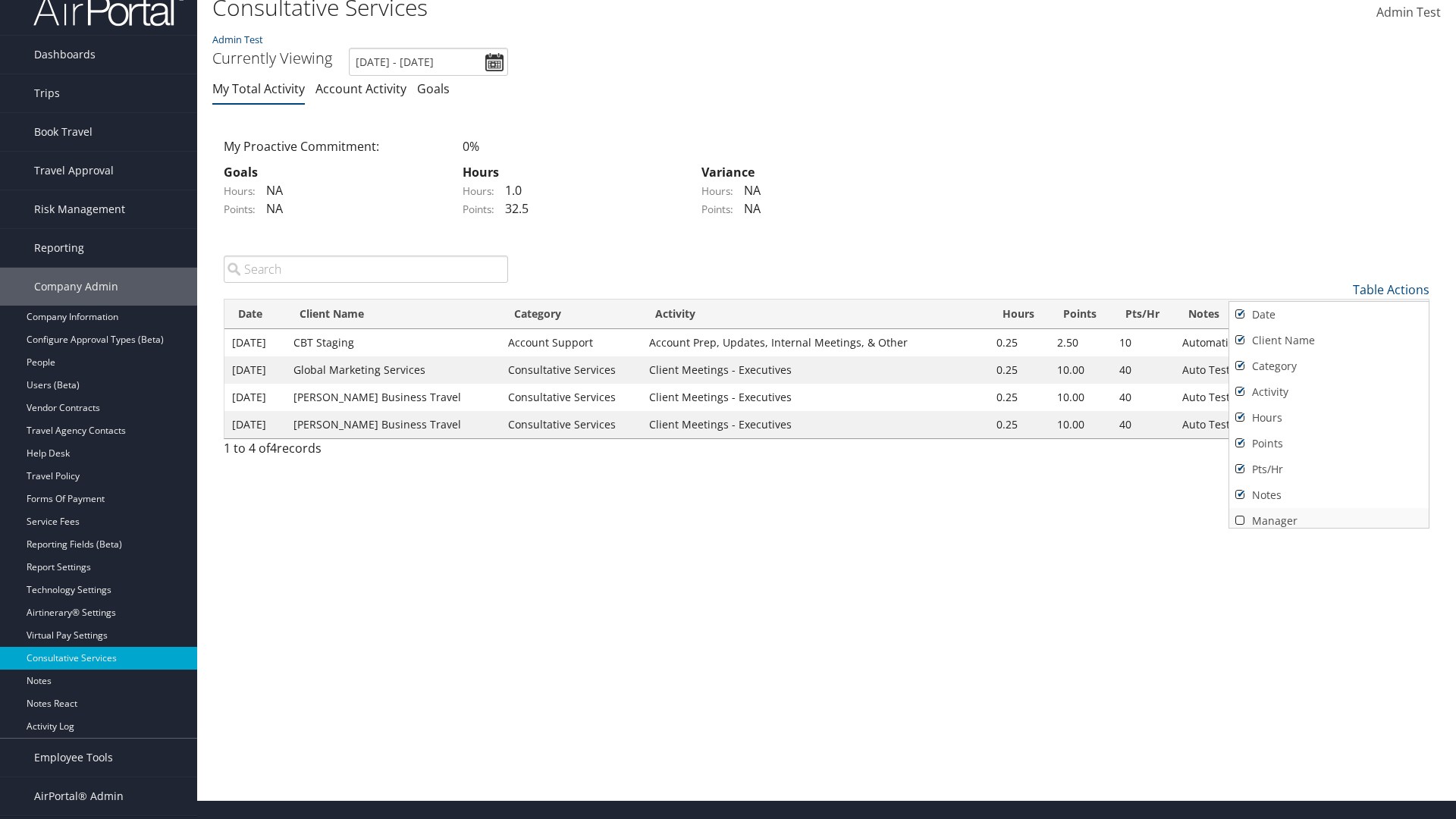
scroll to position [6, 0]
click at [1329, 514] on link "Manager" at bounding box center [1329, 515] width 199 height 25
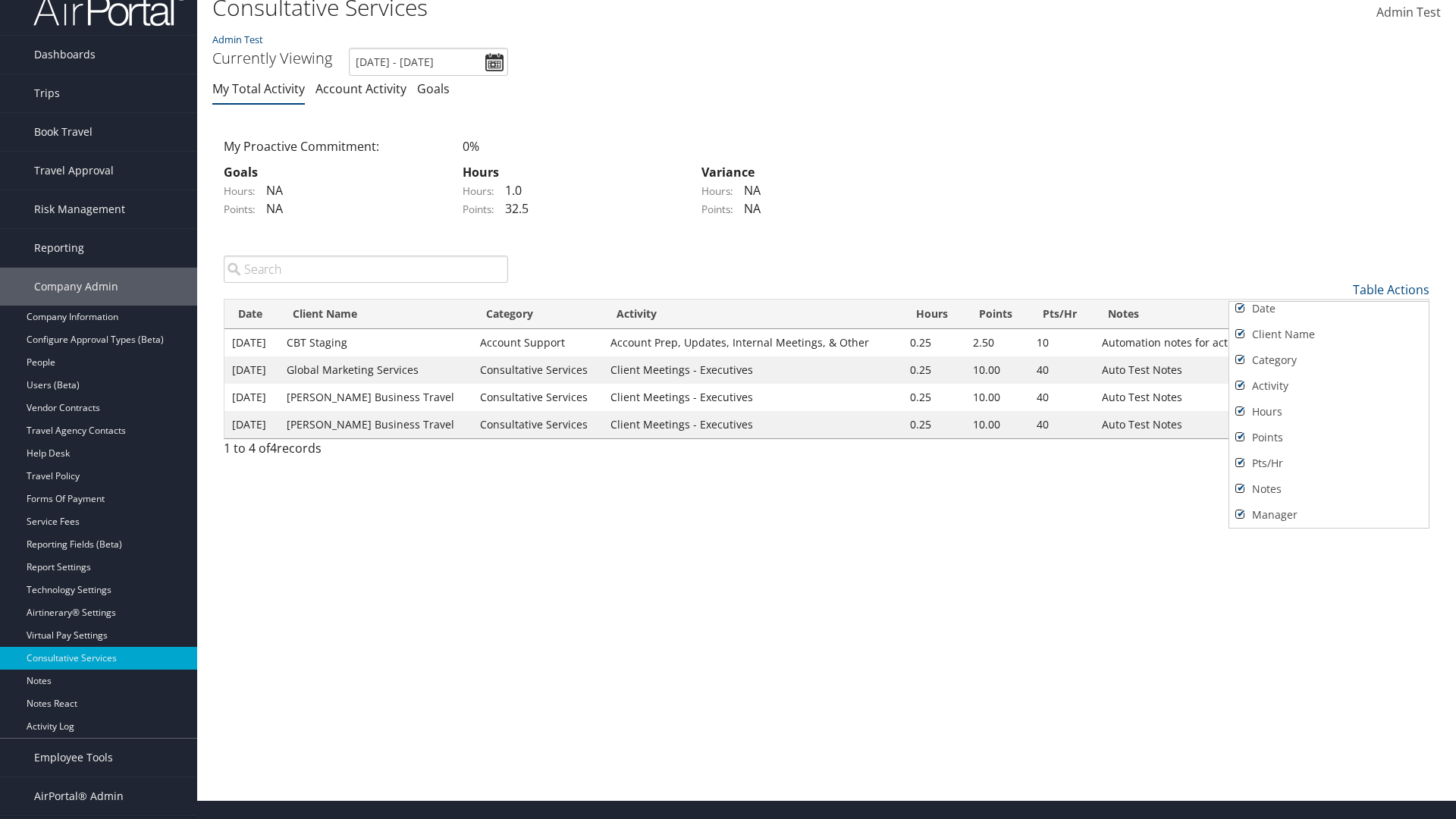
click at [728, 410] on div at bounding box center [728, 410] width 1456 height 819
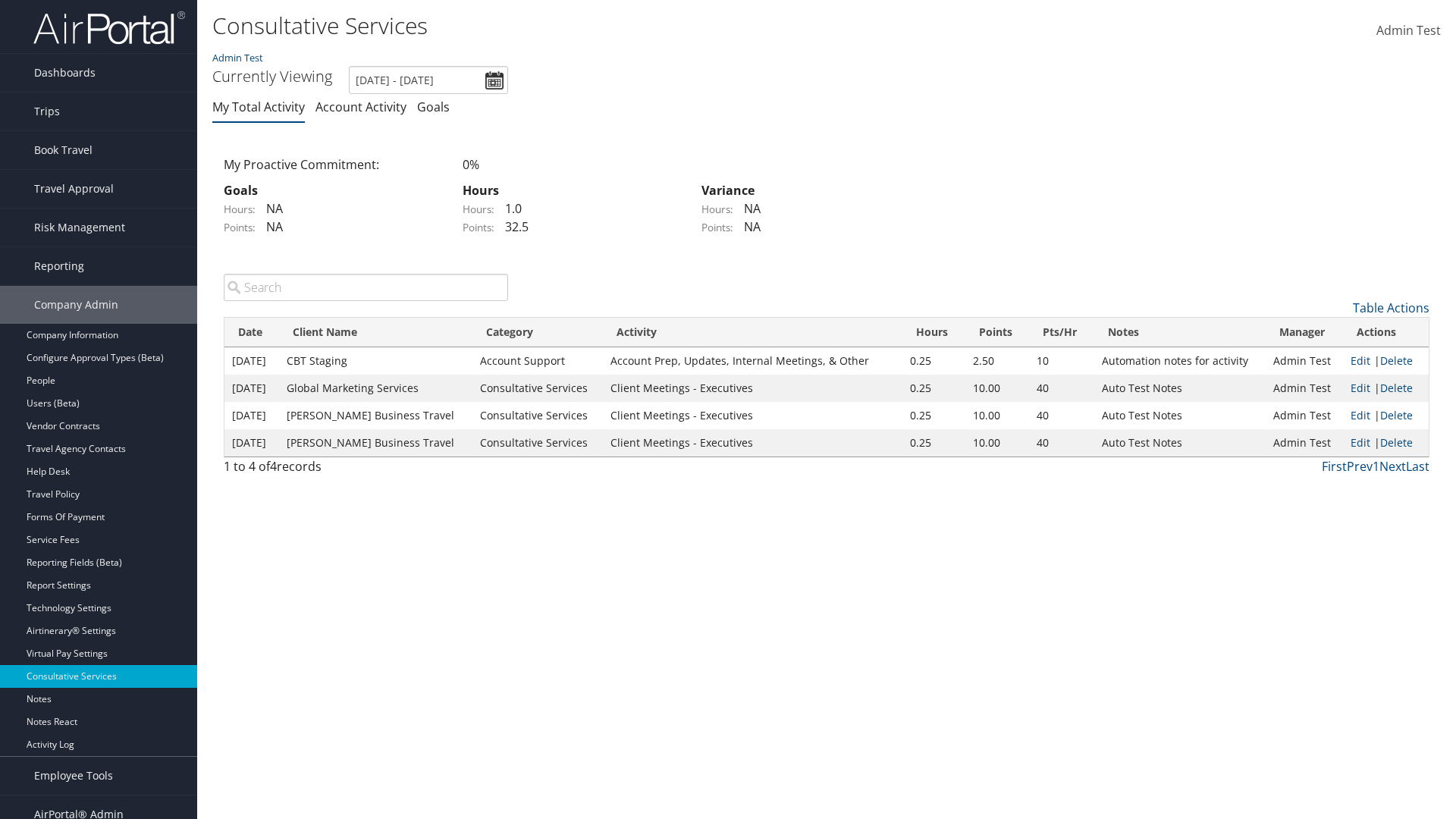
scroll to position [18, 0]
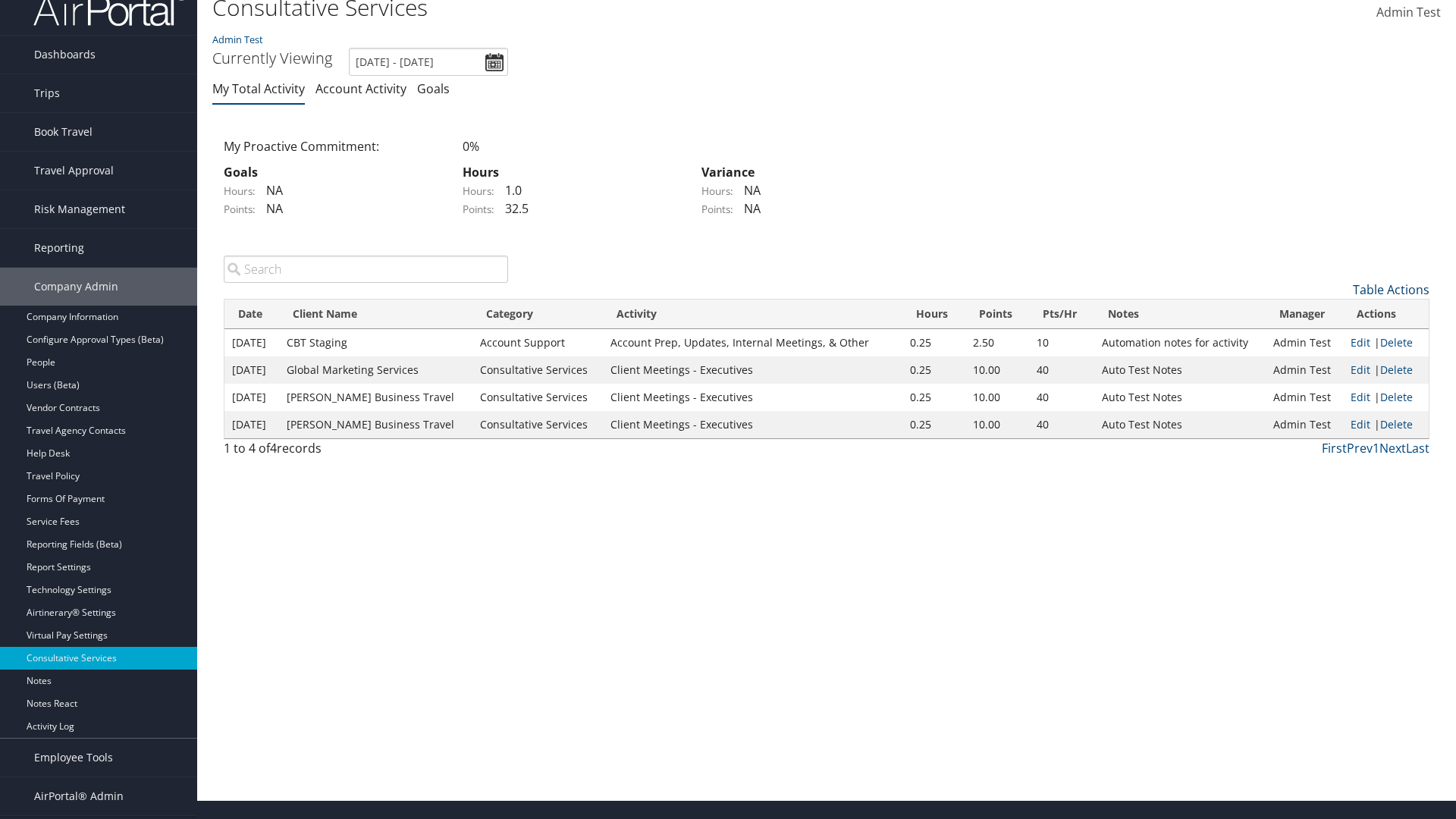
click at [1391, 289] on link "Table Actions" at bounding box center [1391, 289] width 76 height 17
click at [1329, 390] on link "Page Length" at bounding box center [1329, 390] width 199 height 25
click at [1391, 289] on link "Table Actions" at bounding box center [1391, 289] width 76 height 17
click at [1329, 390] on link "Page Length" at bounding box center [1329, 390] width 199 height 25
click at [1391, 289] on link "Table Actions" at bounding box center [1391, 289] width 76 height 17
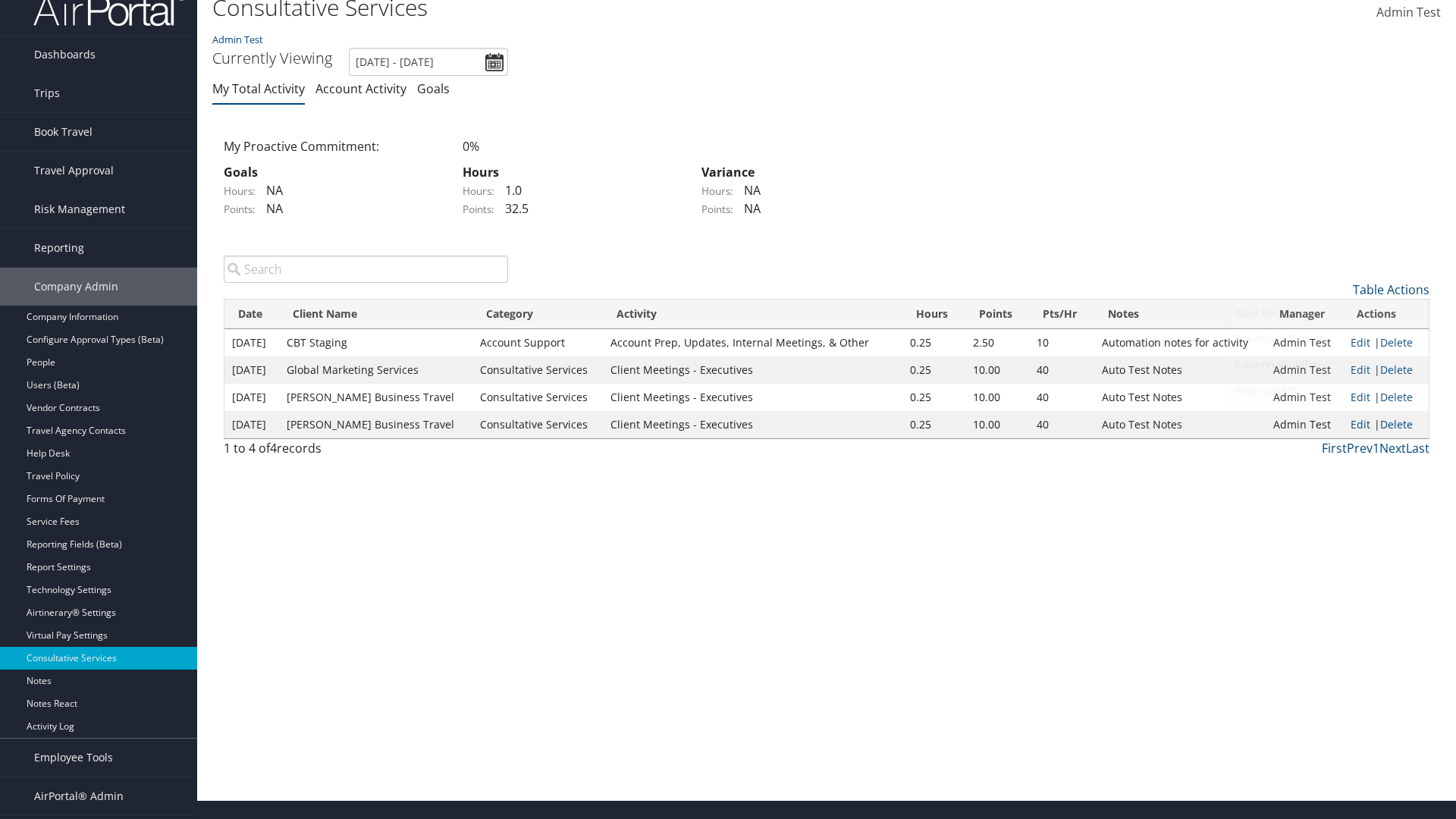
click at [1329, 390] on link "Page Length" at bounding box center [1329, 390] width 199 height 25
click at [1391, 289] on link "Table Actions" at bounding box center [1391, 289] width 76 height 17
